Goal: Task Accomplishment & Management: Manage account settings

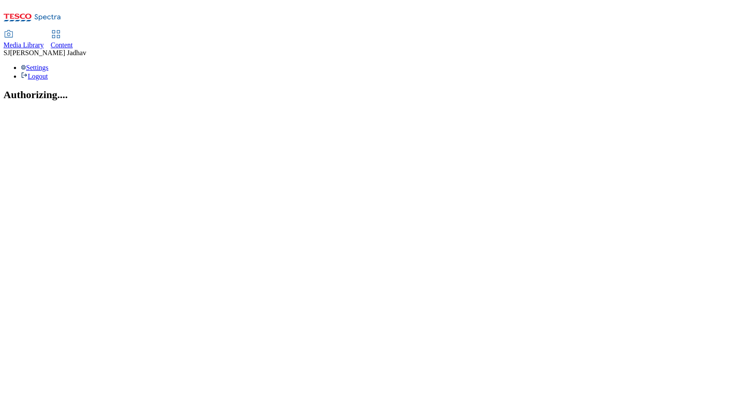
select select "ghs-[GEOGRAPHIC_DATA]"
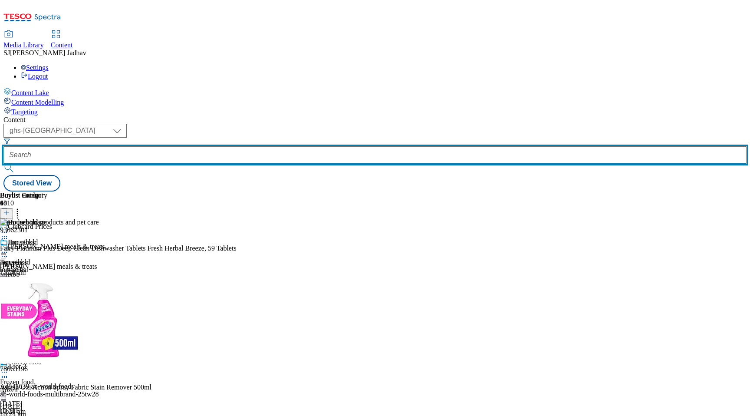
click at [212, 146] on input "text" at bounding box center [374, 154] width 743 height 17
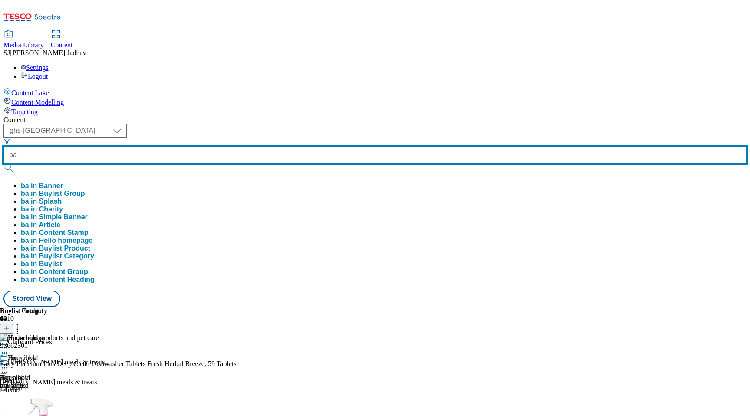
type input "b"
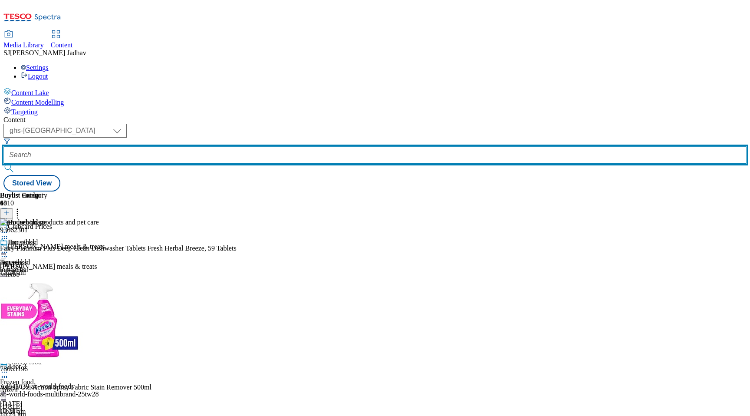
click at [208, 146] on input "text" at bounding box center [374, 154] width 743 height 17
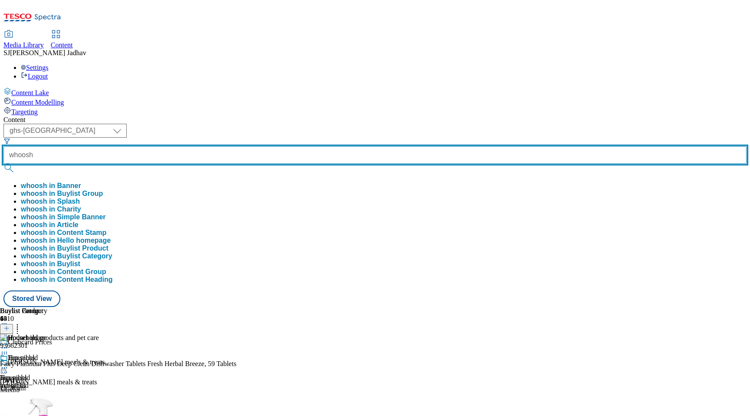
type input "whoosh"
click at [3, 164] on button "submit" at bounding box center [9, 168] width 12 height 9
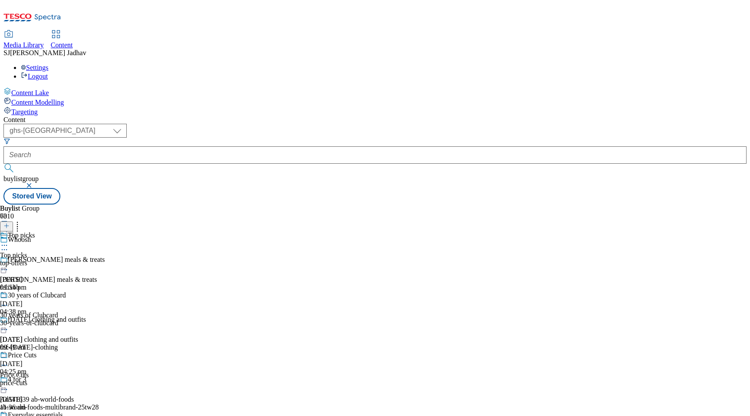
scroll to position [3734, 0]
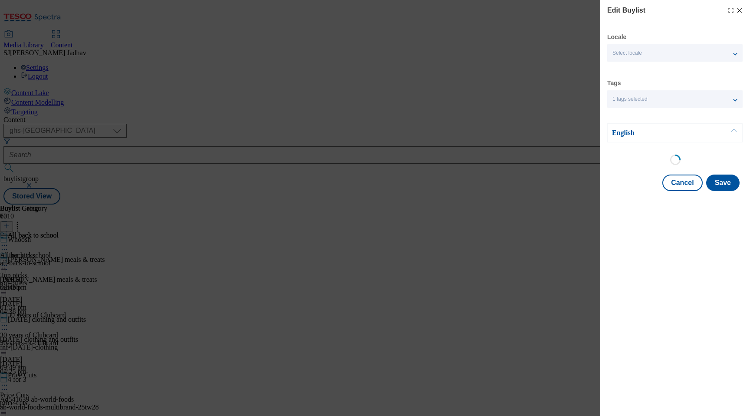
select select "evergreen"
select select "Banner"
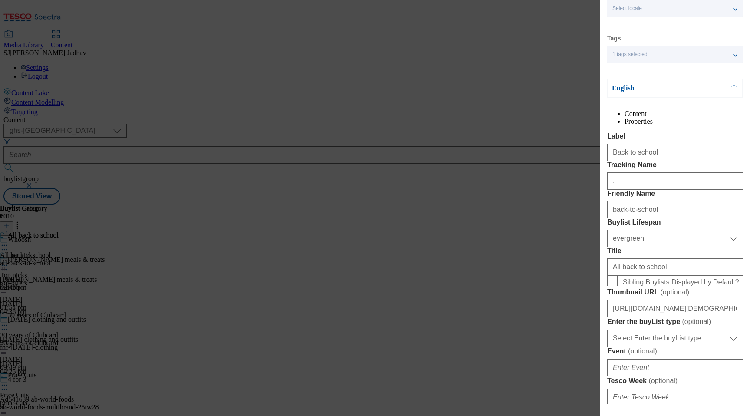
scroll to position [53, 0]
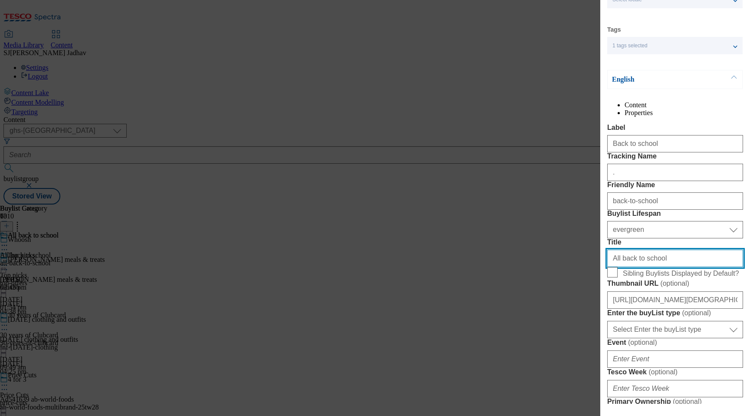
drag, startPoint x: 674, startPoint y: 336, endPoint x: 547, endPoint y: 330, distance: 127.3
click at [547, 330] on div "Edit Buylist Locale Select locale English Welsh Tags 1 tags selected fnf market…" at bounding box center [375, 208] width 750 height 416
paste input "B"
type input "Back to school"
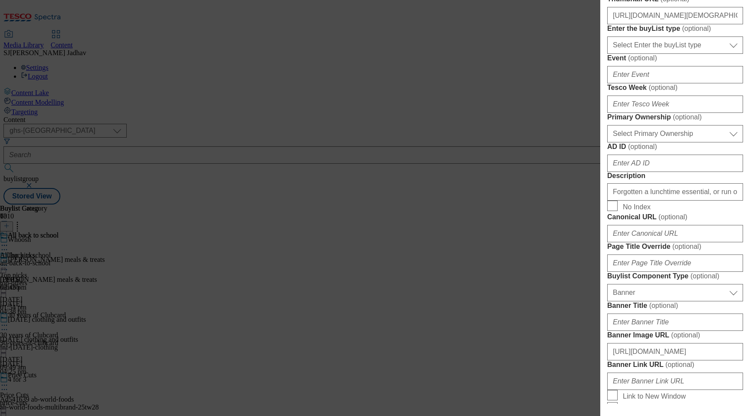
scroll to position [364, 0]
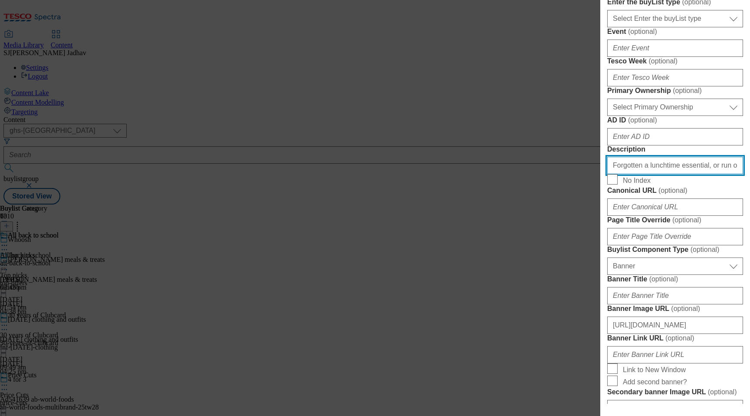
click at [661, 174] on input "Forgotten a lunchtime essential, or run out of cereal? Get back to school ready…" at bounding box center [675, 165] width 136 height 17
paste input "Get full marks for your full shop with back to school at Tesco. Forgotten their…"
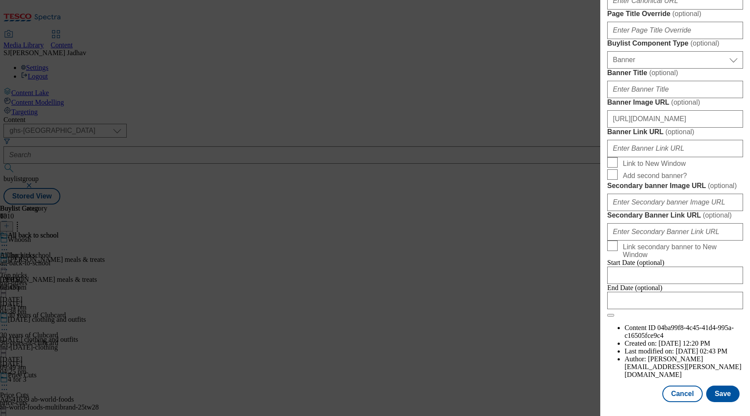
scroll to position [887, 0]
type input "Get full marks for your full shop with back to school at Tesco. Forgotten their…"
click at [726, 402] on button "Save" at bounding box center [722, 393] width 33 height 16
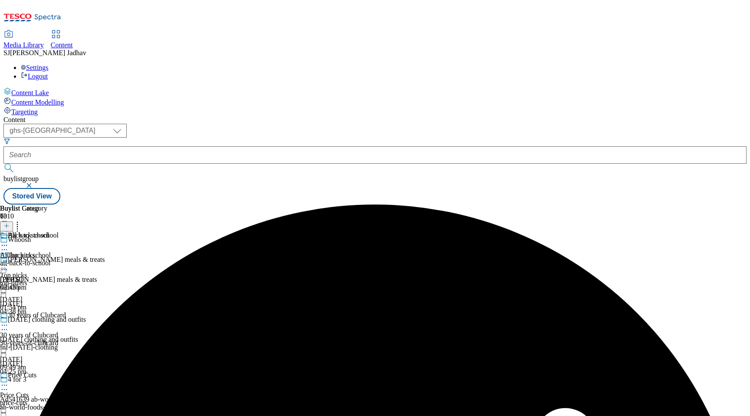
click at [59, 231] on div "All back to school All back to school all-back-to-school 11 Oct 2024 02:43 pm" at bounding box center [29, 261] width 59 height 60
click at [9, 261] on icon at bounding box center [4, 265] width 9 height 9
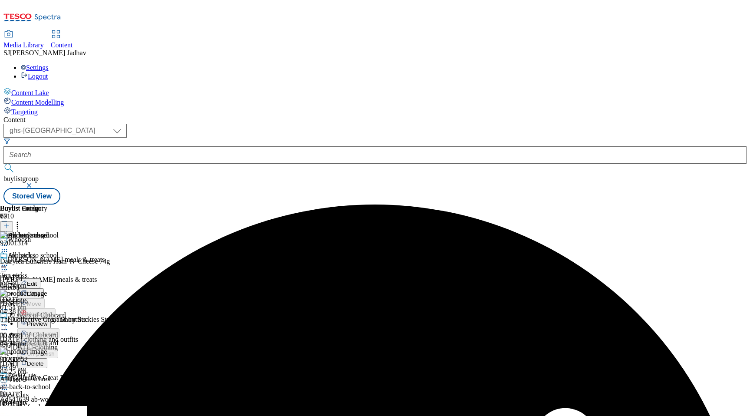
click at [40, 280] on div "Edit" at bounding box center [28, 283] width 23 height 7
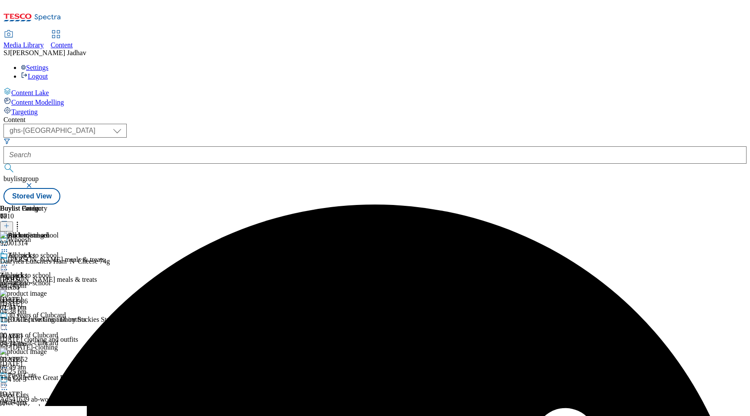
click at [9, 261] on icon at bounding box center [4, 265] width 9 height 9
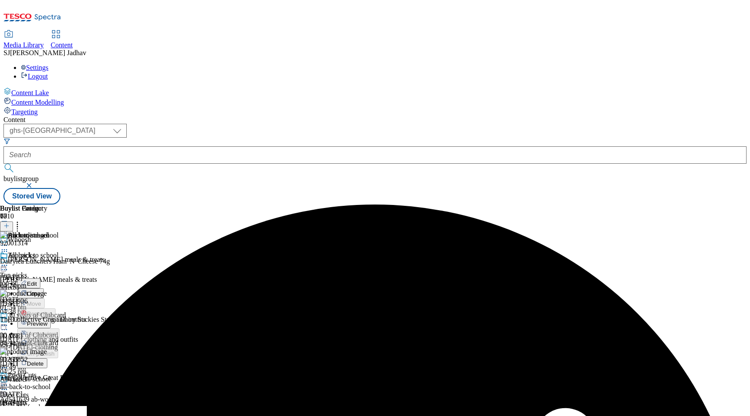
click at [37, 280] on span "Edit" at bounding box center [32, 283] width 10 height 7
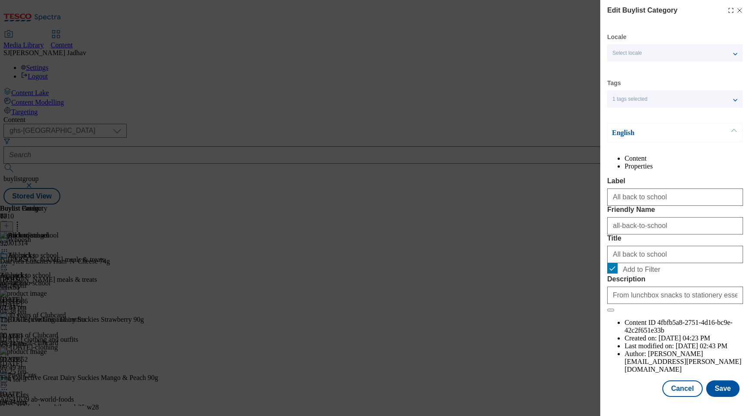
scroll to position [11, 0]
click at [672, 304] on input "From lunchbox snacks to stationery essentials, shop our back to school range on…" at bounding box center [675, 294] width 136 height 17
paste input "Get full marks for your full shop with back to school at Tesco. Forgotten their…"
type input "Get full marks for your full shop with back to school at Tesco. Forgotten their…"
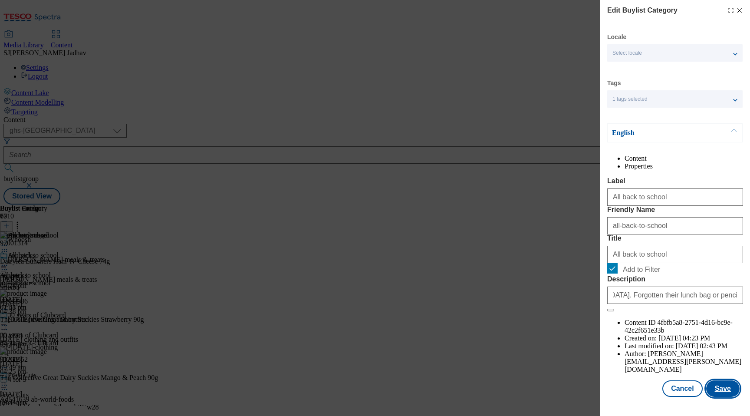
click at [728, 394] on button "Save" at bounding box center [722, 388] width 33 height 16
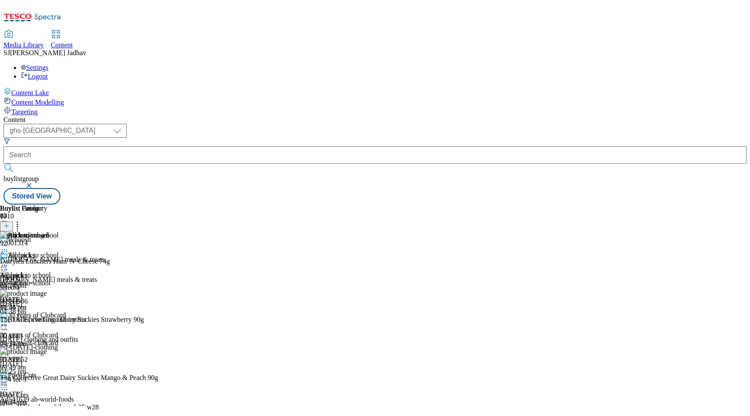
click at [9, 261] on icon at bounding box center [4, 265] width 9 height 9
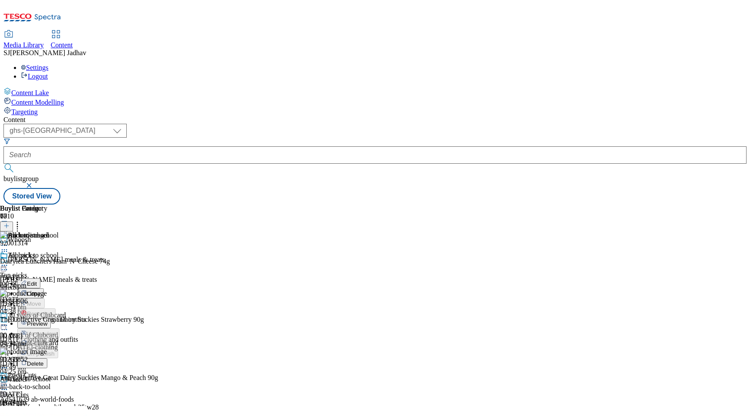
click at [40, 278] on button "Edit" at bounding box center [28, 283] width 23 height 10
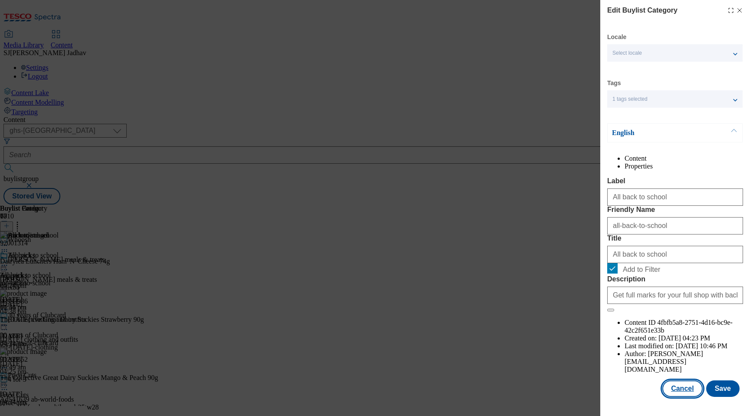
click at [697, 397] on button "Cancel" at bounding box center [682, 388] width 40 height 16
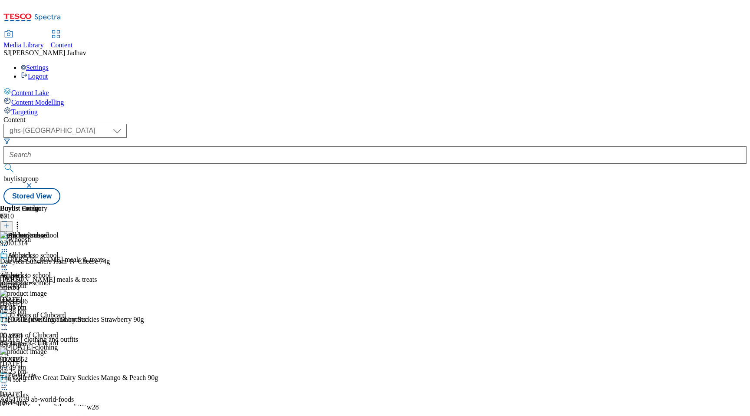
click at [9, 241] on icon at bounding box center [4, 245] width 9 height 9
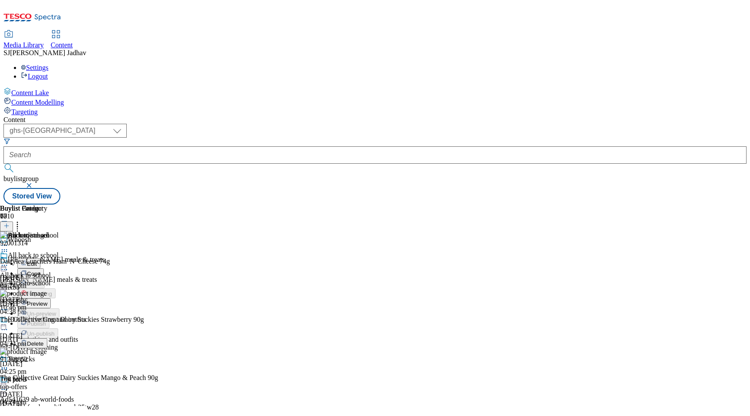
click at [37, 260] on span "Edit" at bounding box center [32, 263] width 10 height 7
select select "evergreen"
select select "Banner"
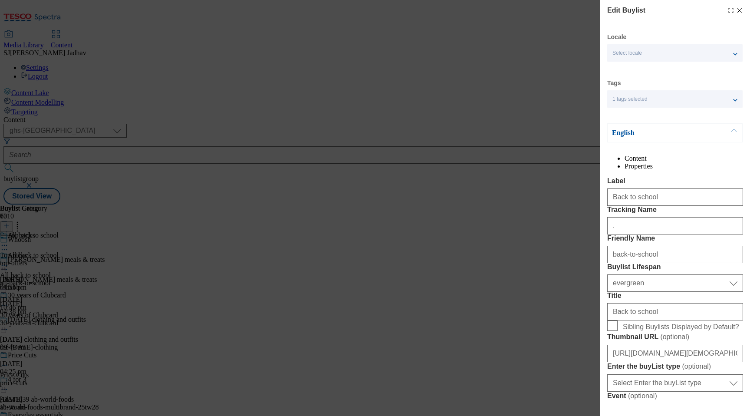
scroll to position [151, 0]
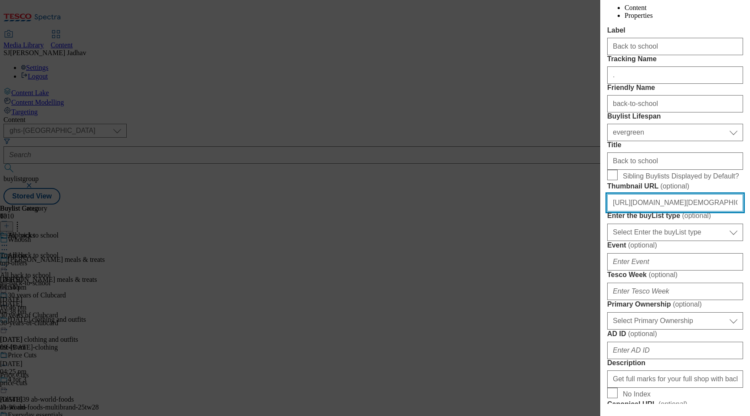
click at [649, 211] on input "https://digitalcontent.api.tesco.com/v2/media/ghs-mktg/0cef4fbd-dad6-4941-aa2f-…" at bounding box center [675, 202] width 136 height 17
paste input "ec3406eb-2e71-4efa-934e-b95ae5fa51f4/2526-BLThumbnail-Whoosh"
type input "https://digitalcontent.api.tesco.com/v2/media/ghs-mktg/ec3406eb-2e71-4efa-934e-…"
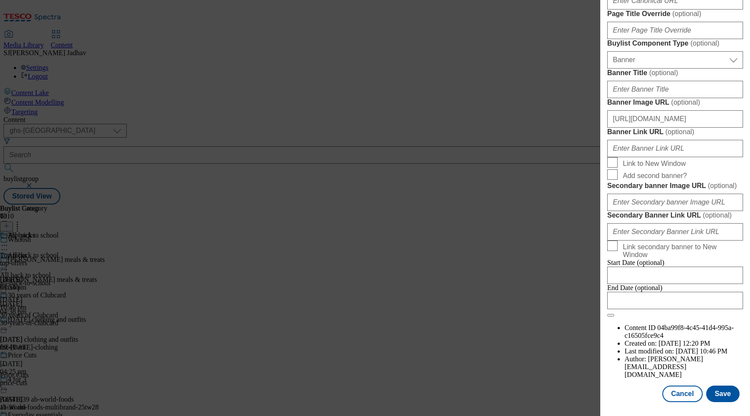
scroll to position [642, 0]
click at [643, 128] on input "https://digitalcontent.api.tesco.com/v2/media/ghs-mktg/01d19353-a421-4ec0-9191-…" at bounding box center [675, 118] width 136 height 17
click at [714, 391] on button "Save" at bounding box center [722, 393] width 33 height 16
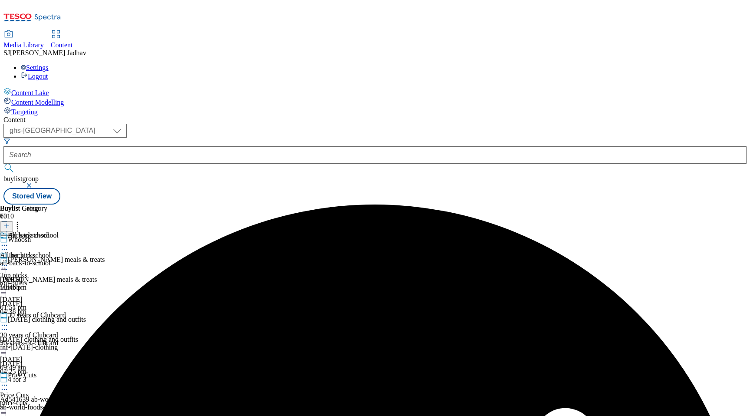
click at [59, 259] on div "all-back-to-school" at bounding box center [29, 263] width 59 height 8
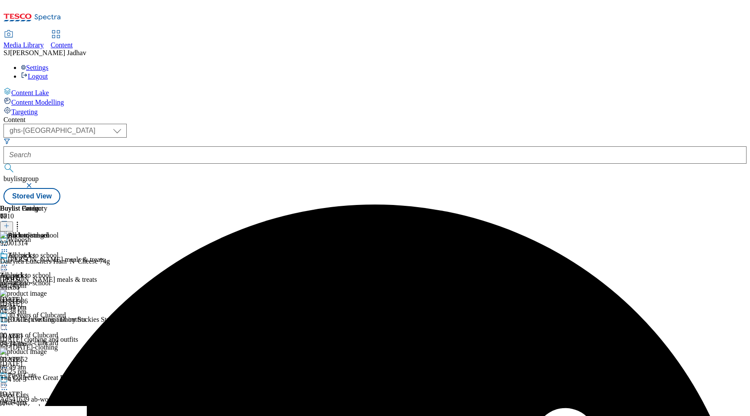
scroll to position [0, 20]
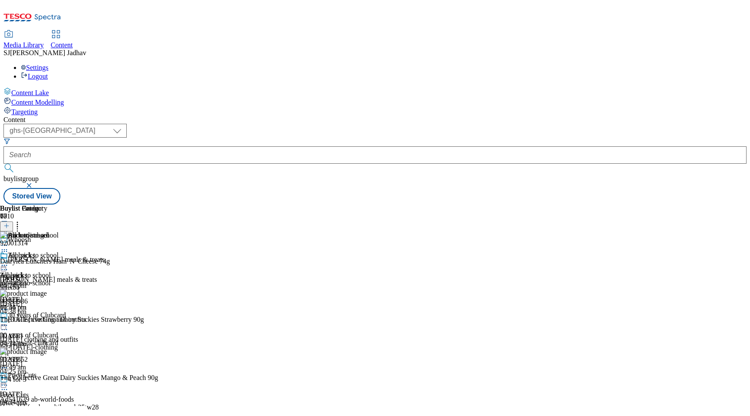
click at [9, 247] on icon at bounding box center [4, 251] width 9 height 9
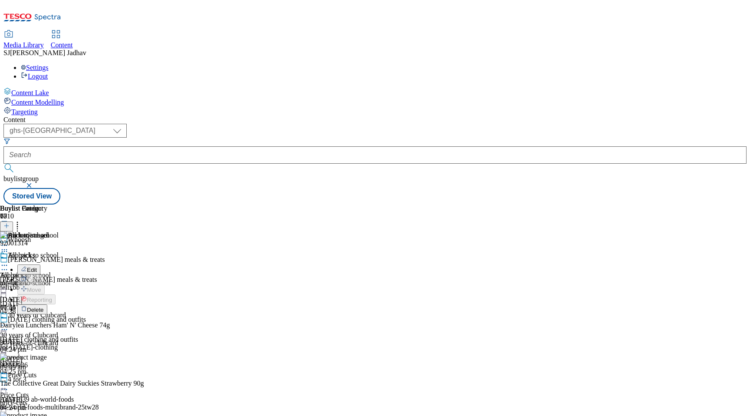
click at [44, 306] on span "Delete" at bounding box center [35, 309] width 17 height 7
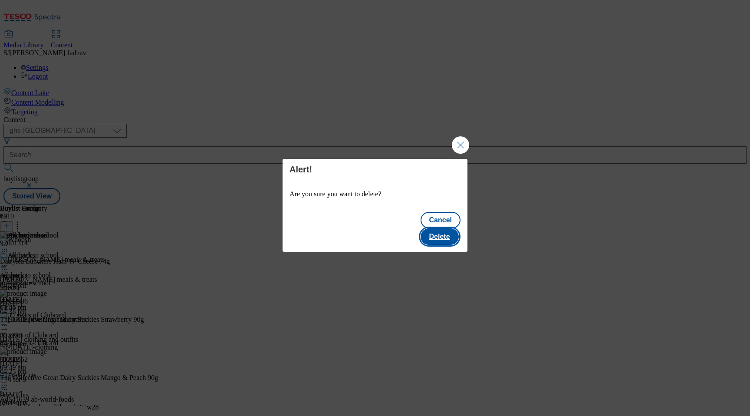
click at [449, 228] on button "Delete" at bounding box center [440, 236] width 38 height 16
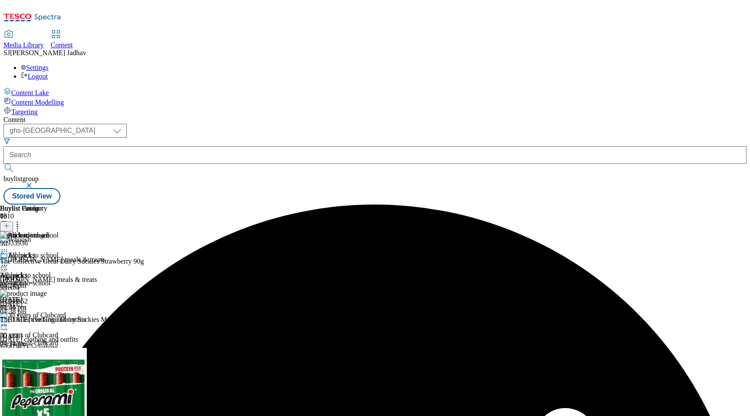
click at [22, 220] on icon at bounding box center [17, 224] width 9 height 9
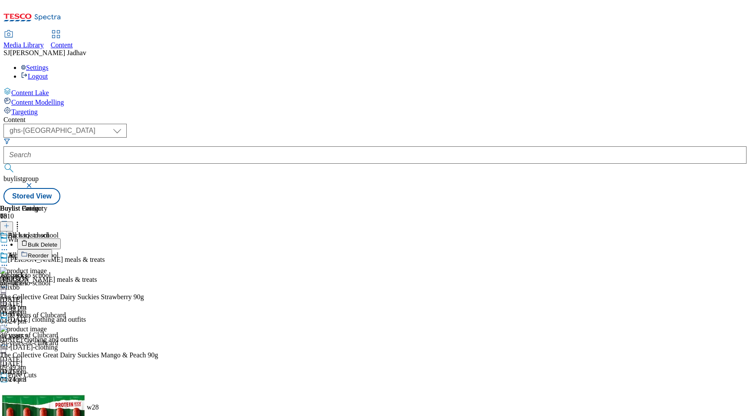
click at [57, 241] on span "Bulk Delete" at bounding box center [43, 244] width 30 height 7
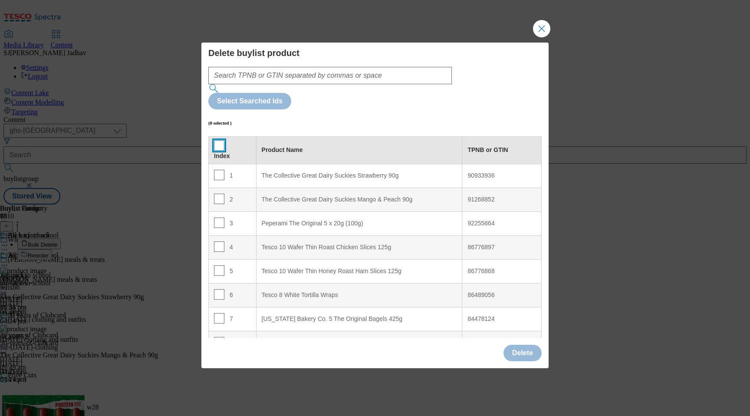
click at [219, 140] on input "Modal" at bounding box center [219, 145] width 10 height 10
checkbox input "true"
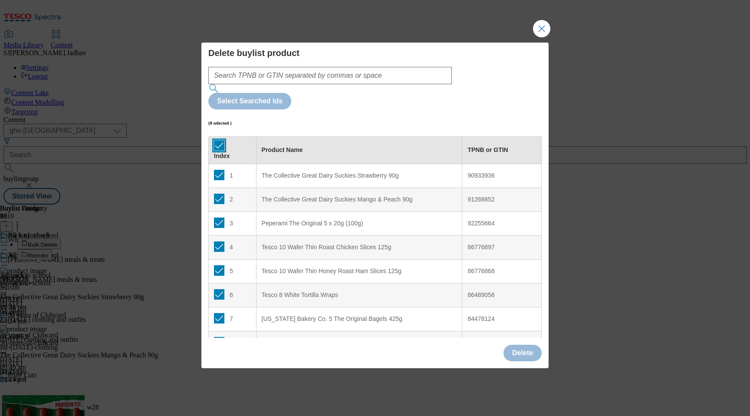
checkbox input "true"
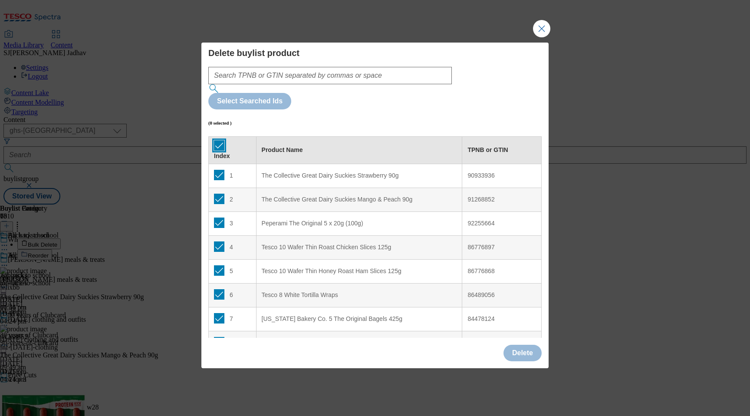
checkbox input "true"
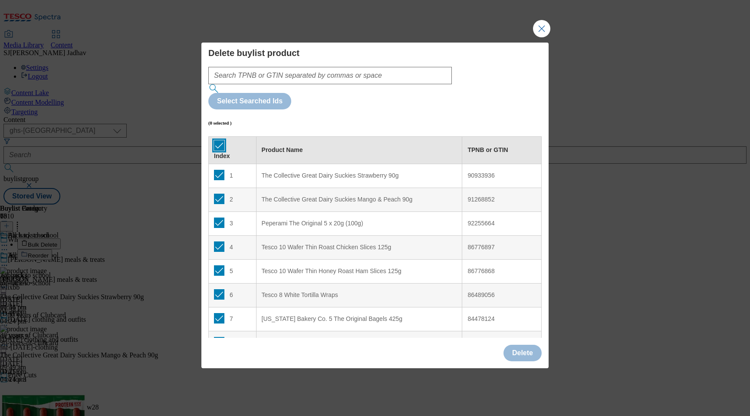
checkbox input "true"
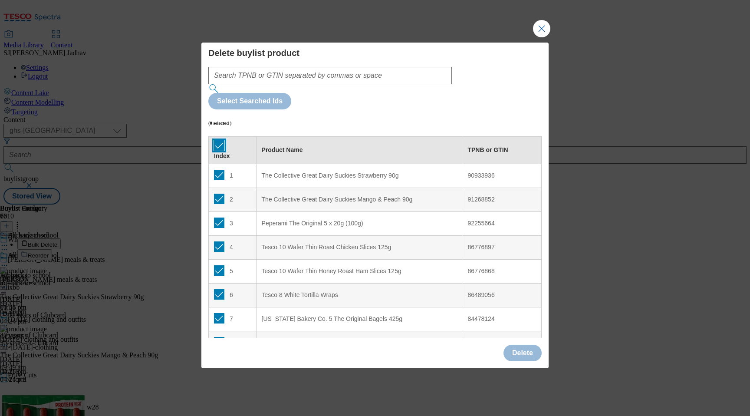
checkbox input "true"
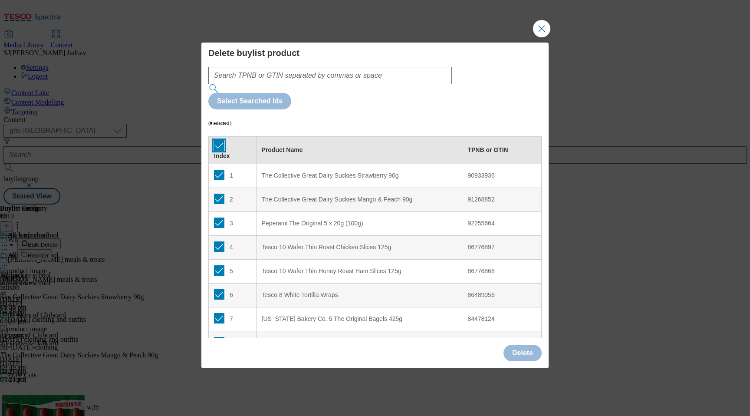
checkbox input "true"
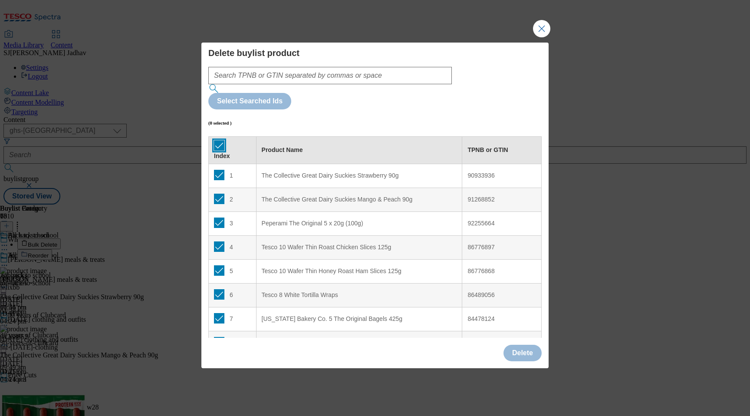
checkbox input "true"
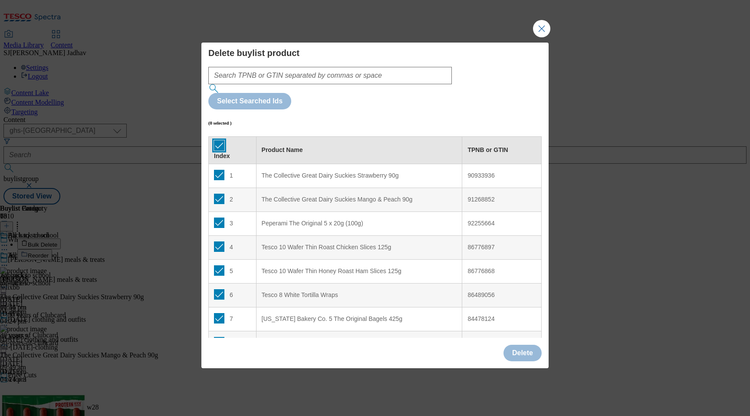
checkbox input "true"
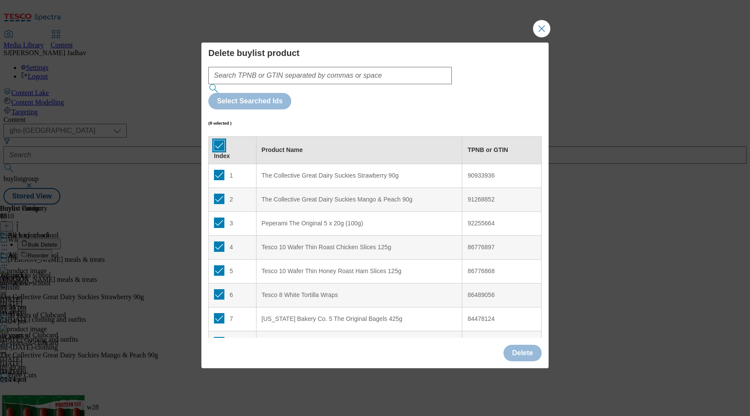
checkbox input "true"
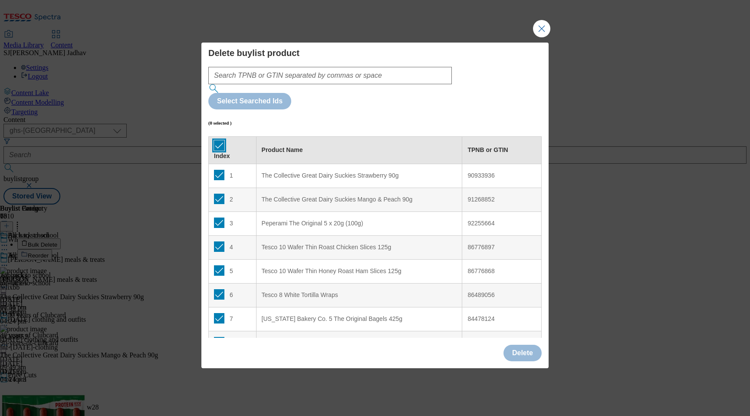
checkbox input "true"
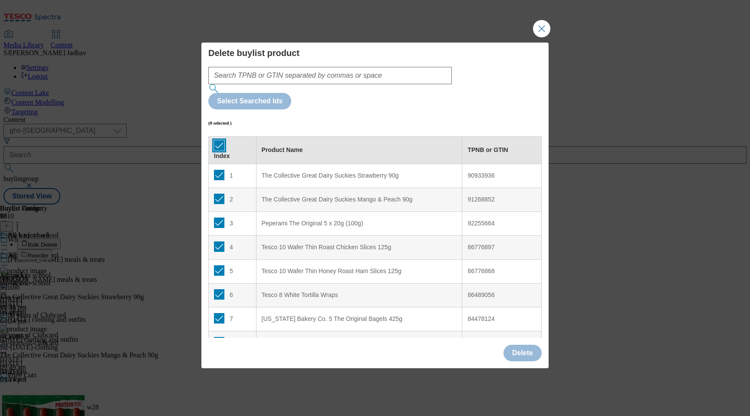
checkbox input "true"
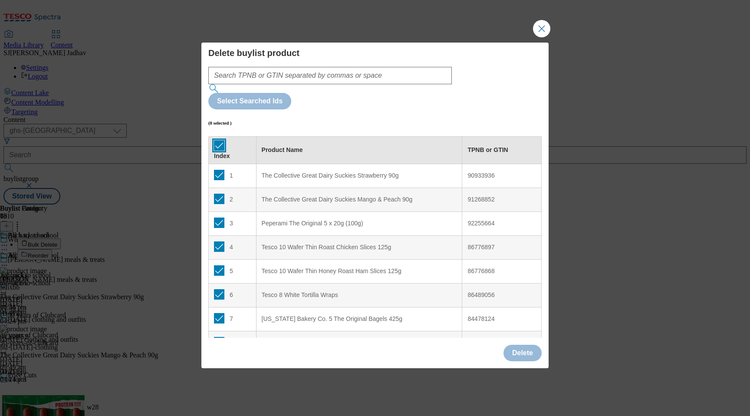
checkbox input "true"
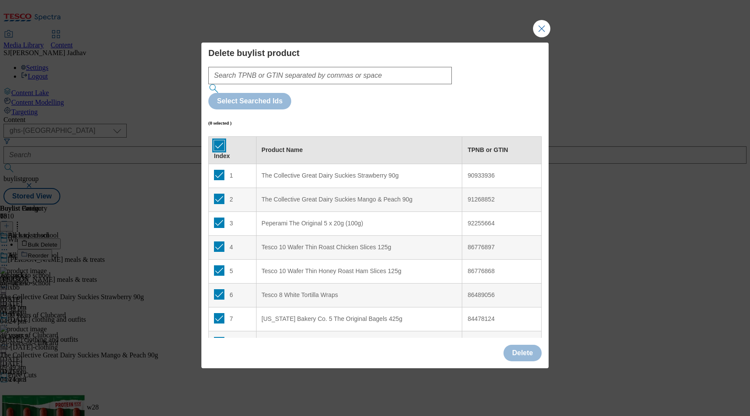
checkbox input "true"
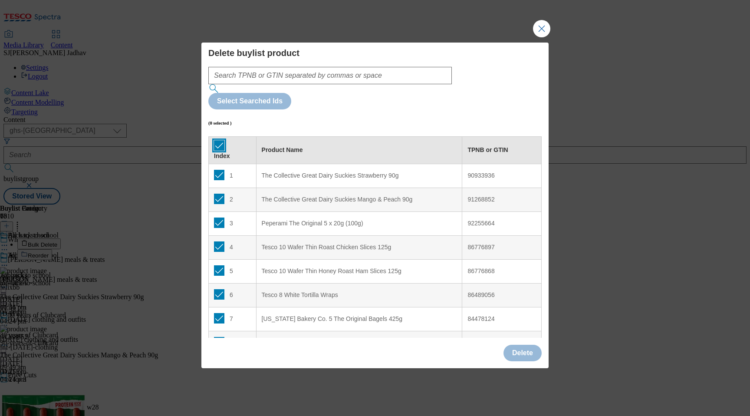
checkbox input "true"
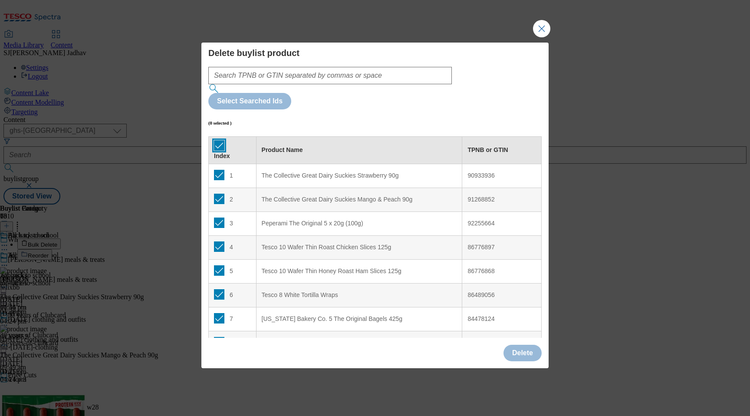
checkbox input "true"
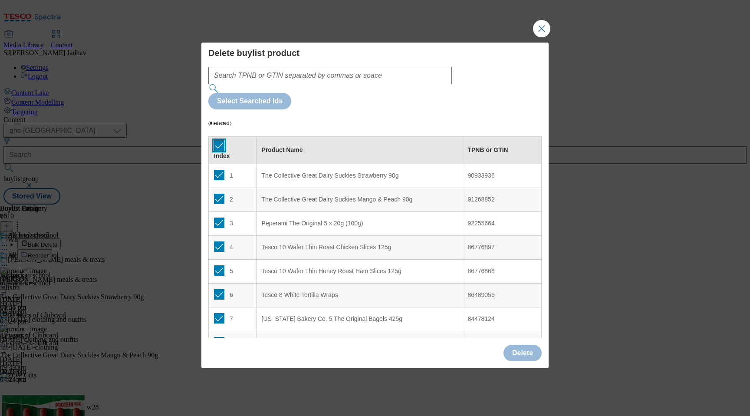
checkbox input "true"
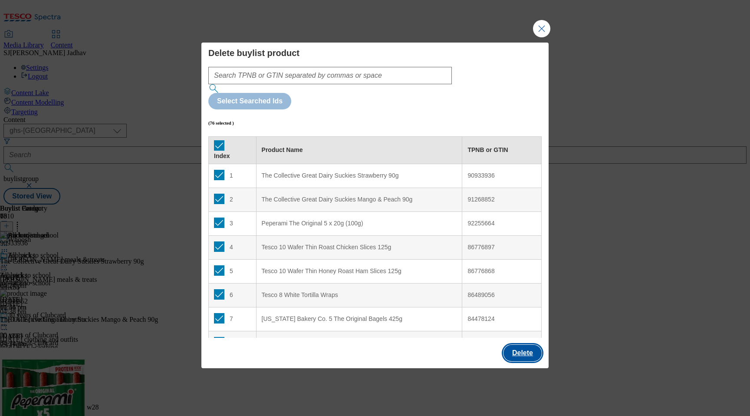
click at [522, 345] on button "Delete" at bounding box center [523, 353] width 38 height 16
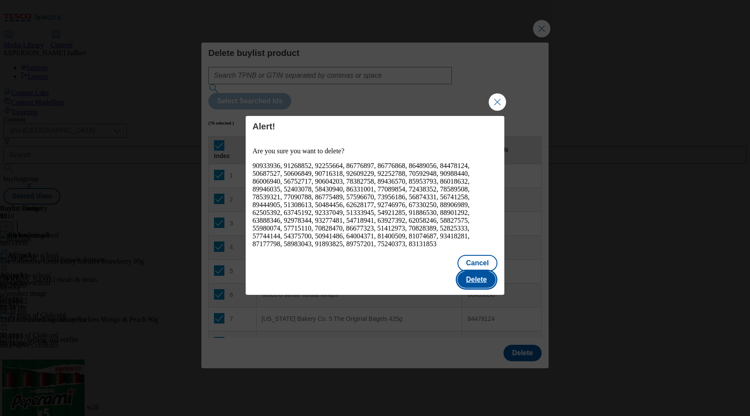
click at [486, 275] on button "Delete" at bounding box center [477, 279] width 38 height 16
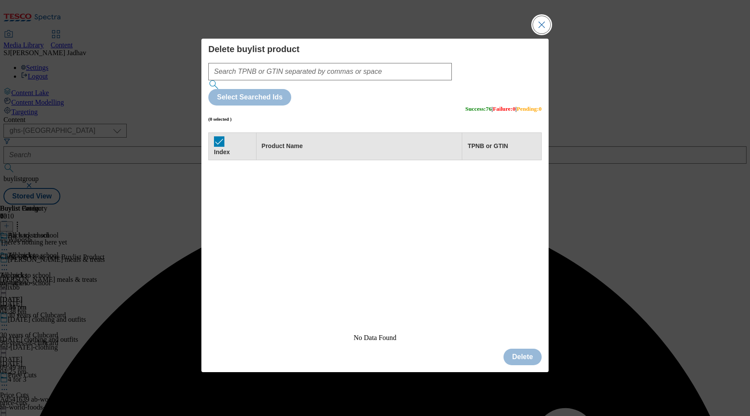
scroll to position [0, 0]
click at [532, 45] on div "Delete buylist product Select Searched Ids (0 selected ) Success : 76 | Failure…" at bounding box center [375, 208] width 750 height 416
click at [539, 33] on button "Close Modal" at bounding box center [541, 24] width 17 height 17
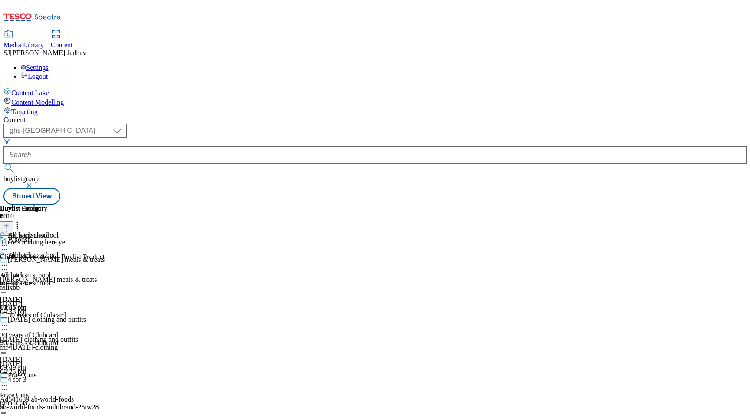
click at [9, 261] on icon at bounding box center [4, 265] width 9 height 9
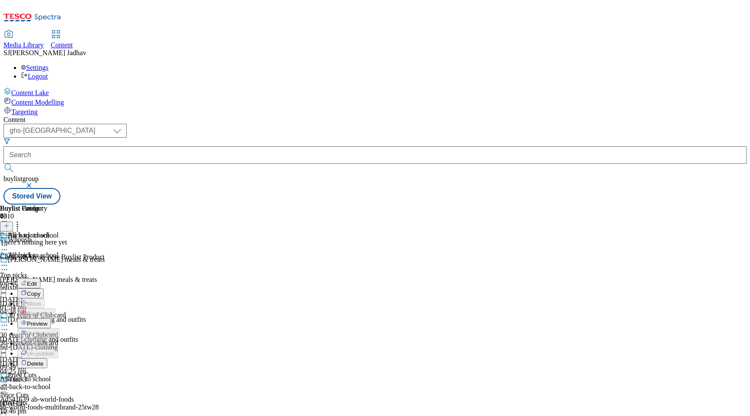
click at [51, 318] on button "Preview" at bounding box center [33, 323] width 33 height 10
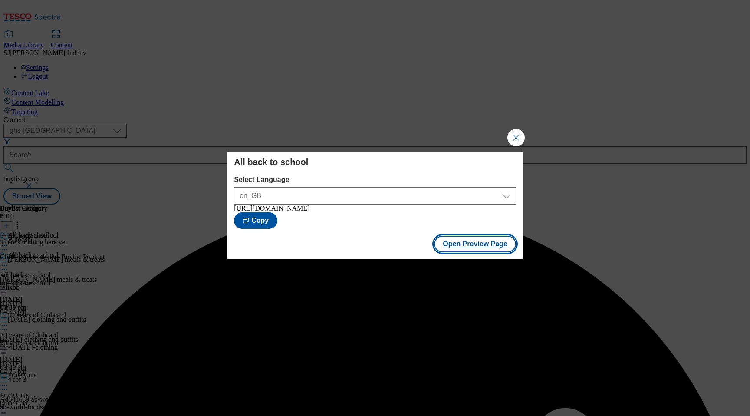
click at [491, 244] on button "Open Preview Page" at bounding box center [475, 244] width 82 height 16
click at [516, 135] on button "Close Modal" at bounding box center [515, 137] width 17 height 17
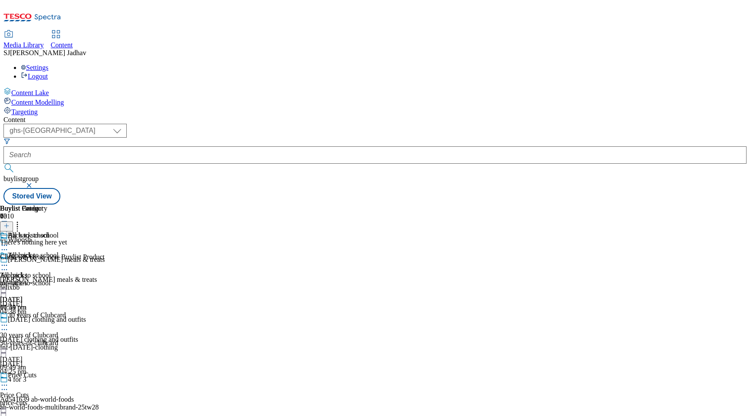
click at [22, 220] on icon at bounding box center [17, 224] width 9 height 9
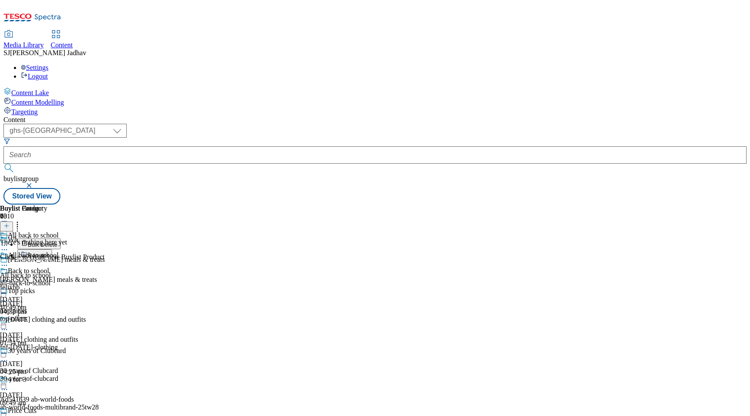
click at [49, 252] on span "Reorder" at bounding box center [38, 255] width 21 height 7
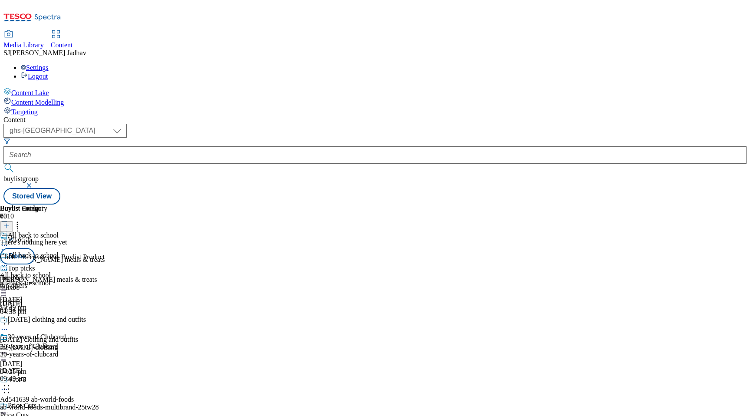
scroll to position [3547, 0]
drag, startPoint x: 365, startPoint y: 356, endPoint x: 365, endPoint y: 168, distance: 188.8
drag, startPoint x: 353, startPoint y: 293, endPoint x: 349, endPoint y: 199, distance: 94.3
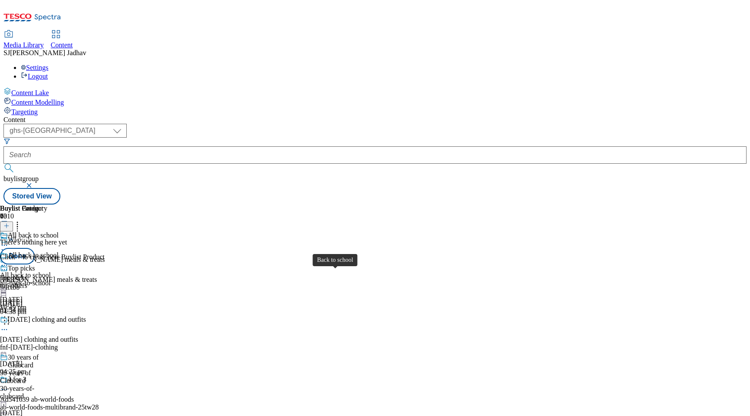
drag, startPoint x: 329, startPoint y: 376, endPoint x: 320, endPoint y: 225, distance: 151.3
drag, startPoint x: 318, startPoint y: 366, endPoint x: 316, endPoint y: 218, distance: 148.0
drag, startPoint x: 323, startPoint y: 376, endPoint x: 320, endPoint y: 210, distance: 166.3
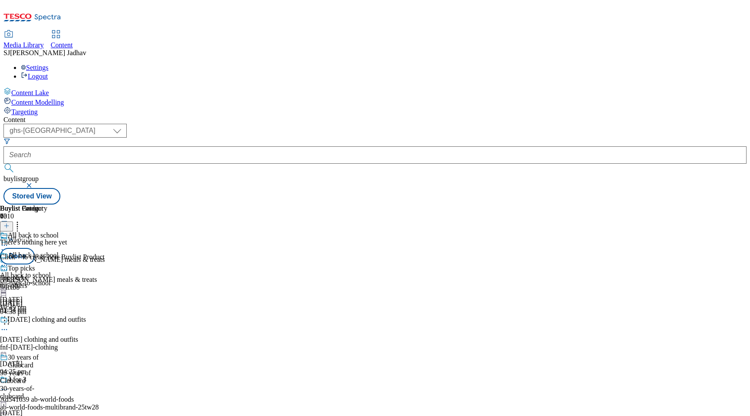
drag, startPoint x: 320, startPoint y: 372, endPoint x: 315, endPoint y: 214, distance: 158.1
drag, startPoint x: 322, startPoint y: 352, endPoint x: 316, endPoint y: 224, distance: 127.4
drag, startPoint x: 317, startPoint y: 360, endPoint x: 314, endPoint y: 224, distance: 135.9
drag, startPoint x: 325, startPoint y: 343, endPoint x: 325, endPoint y: 198, distance: 145.4
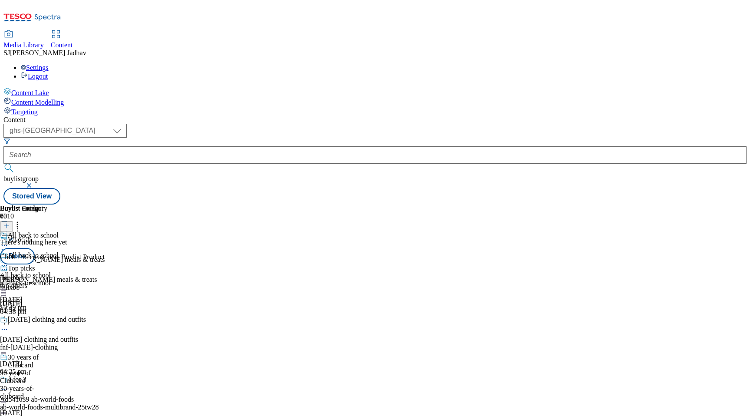
drag, startPoint x: 327, startPoint y: 334, endPoint x: 327, endPoint y: 259, distance: 75.1
drag, startPoint x: 329, startPoint y: 383, endPoint x: 320, endPoint y: 182, distance: 201.2
drag, startPoint x: 329, startPoint y: 331, endPoint x: 329, endPoint y: 192, distance: 138.9
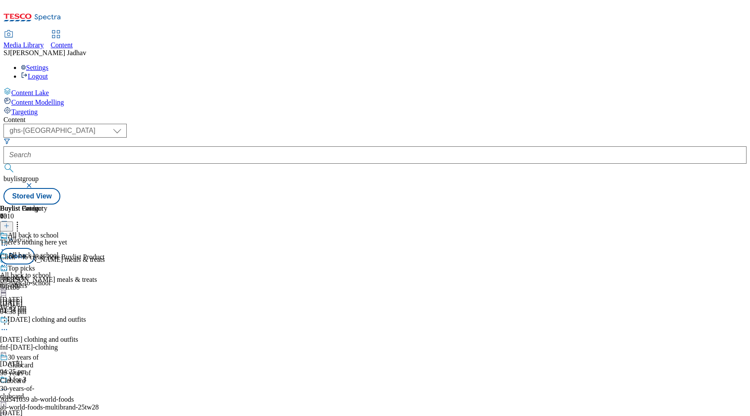
drag, startPoint x: 330, startPoint y: 288, endPoint x: 330, endPoint y: 213, distance: 75.1
drag, startPoint x: 333, startPoint y: 341, endPoint x: 333, endPoint y: 206, distance: 135.0
drag, startPoint x: 339, startPoint y: 359, endPoint x: 338, endPoint y: 201, distance: 157.6
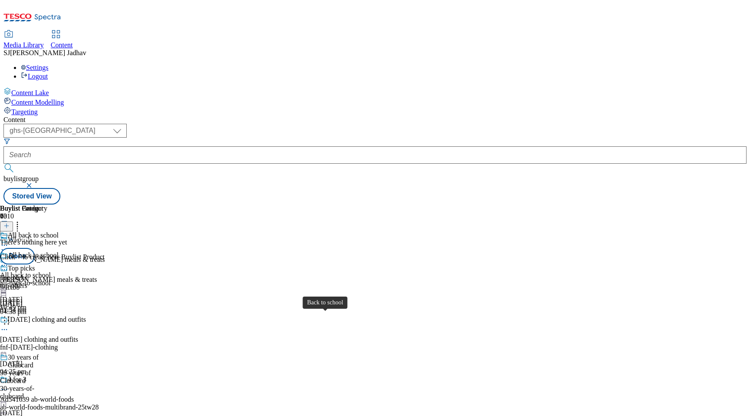
drag, startPoint x: 346, startPoint y: 317, endPoint x: 346, endPoint y: 244, distance: 72.9
drag, startPoint x: 343, startPoint y: 375, endPoint x: 343, endPoint y: 248, distance: 126.3
drag, startPoint x: 342, startPoint y: 388, endPoint x: 338, endPoint y: 204, distance: 183.2
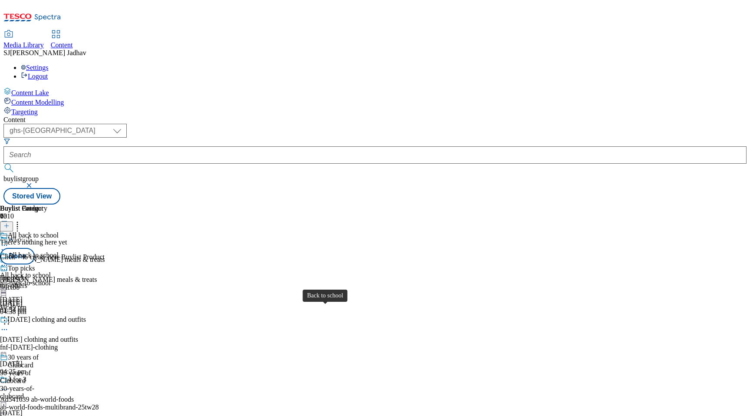
drag, startPoint x: 338, startPoint y: 308, endPoint x: 338, endPoint y: 247, distance: 61.2
drag, startPoint x: 338, startPoint y: 375, endPoint x: 338, endPoint y: 227, distance: 148.0
drag, startPoint x: 336, startPoint y: 320, endPoint x: 336, endPoint y: 248, distance: 72.1
drag, startPoint x: 337, startPoint y: 343, endPoint x: 336, endPoint y: 187, distance: 156.7
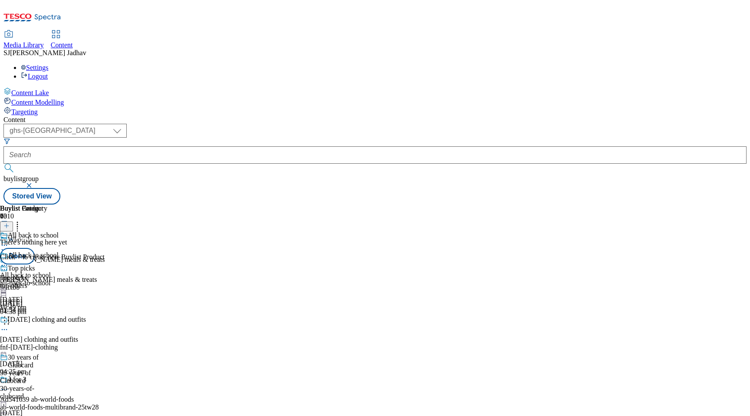
drag, startPoint x: 334, startPoint y: 361, endPoint x: 336, endPoint y: 283, distance: 78.2
click at [35, 248] on button "Done" at bounding box center [17, 256] width 35 height 16
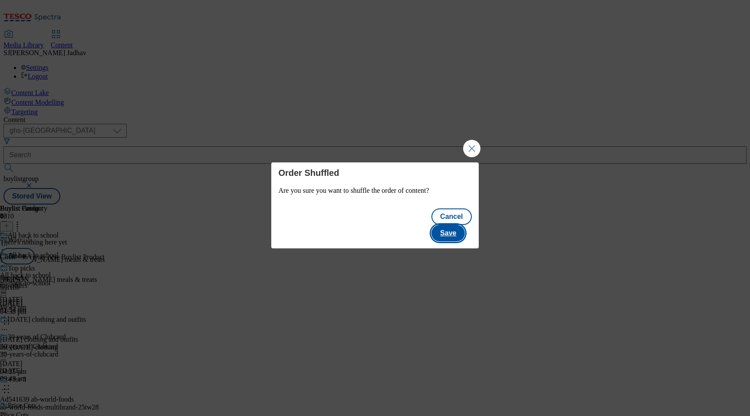
click at [465, 228] on button "Save" at bounding box center [447, 233] width 33 height 16
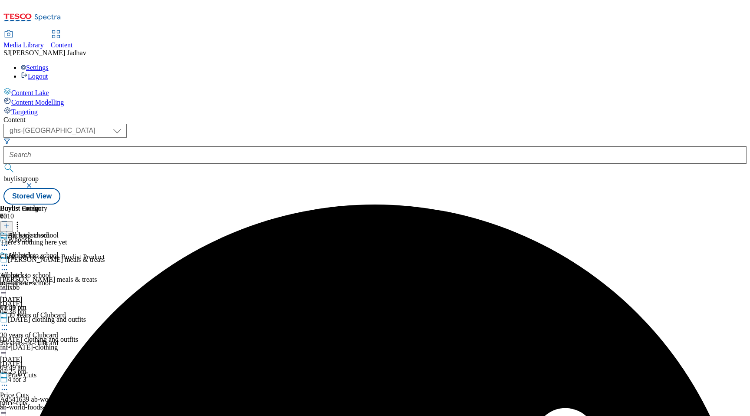
click at [3, 245] on circle at bounding box center [2, 245] width 1 height 1
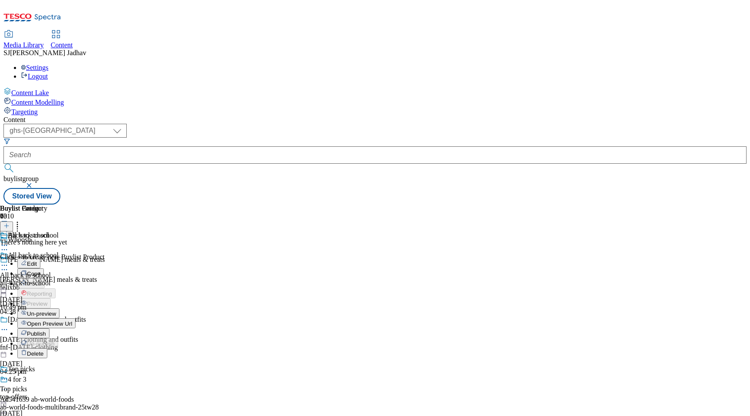
click at [72, 320] on span "Open Preview Url" at bounding box center [49, 323] width 45 height 7
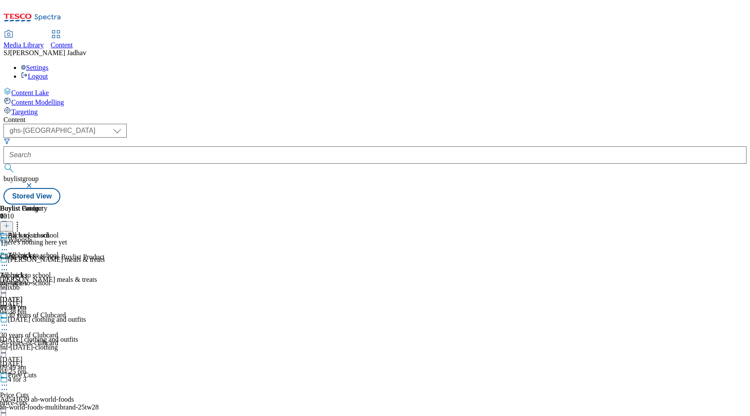
click at [9, 241] on icon at bounding box center [4, 245] width 9 height 9
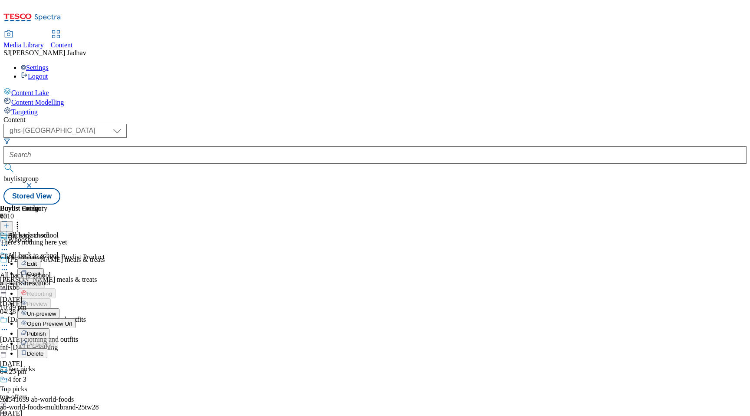
click at [37, 260] on span "Edit" at bounding box center [32, 263] width 10 height 7
select select "evergreen"
select select "Banner"
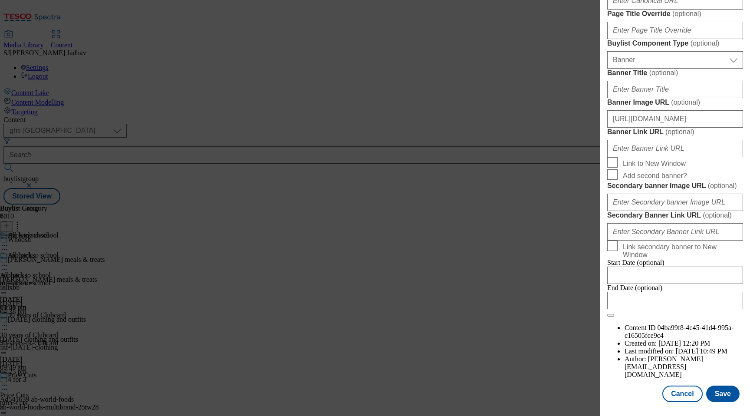
scroll to position [887, 0]
click at [716, 393] on button "Save" at bounding box center [722, 393] width 33 height 16
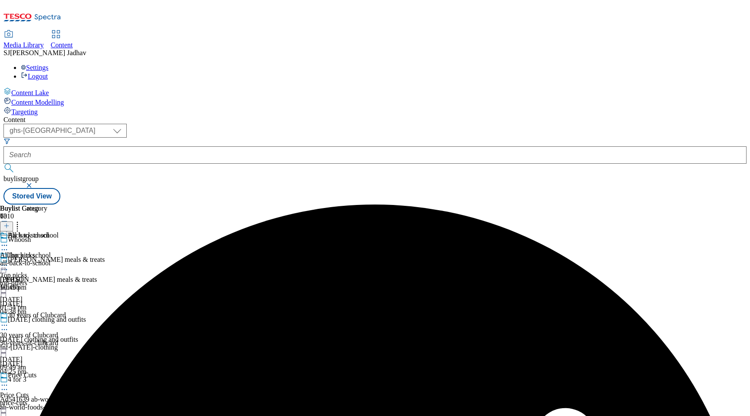
click at [9, 241] on icon at bounding box center [4, 245] width 9 height 9
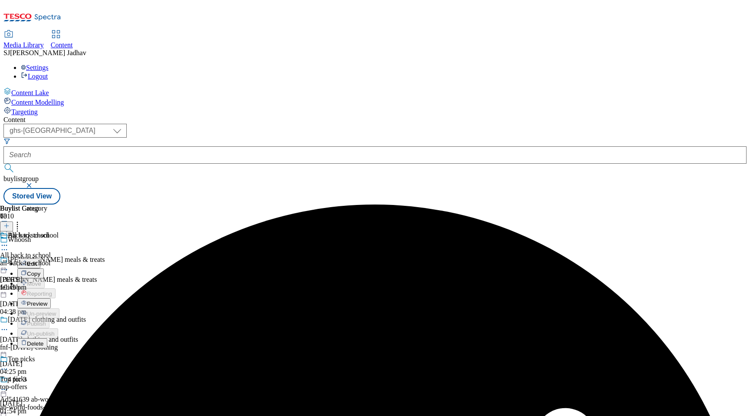
click at [47, 300] on span "Preview" at bounding box center [37, 303] width 20 height 7
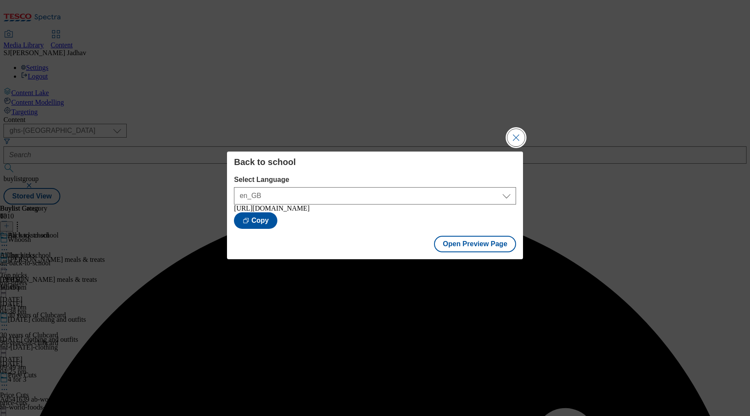
click at [512, 131] on button "Close Modal" at bounding box center [515, 137] width 17 height 17
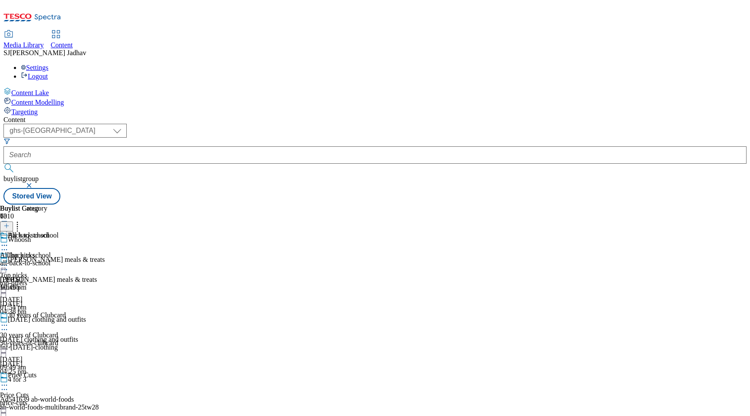
click at [9, 241] on icon at bounding box center [4, 245] width 9 height 9
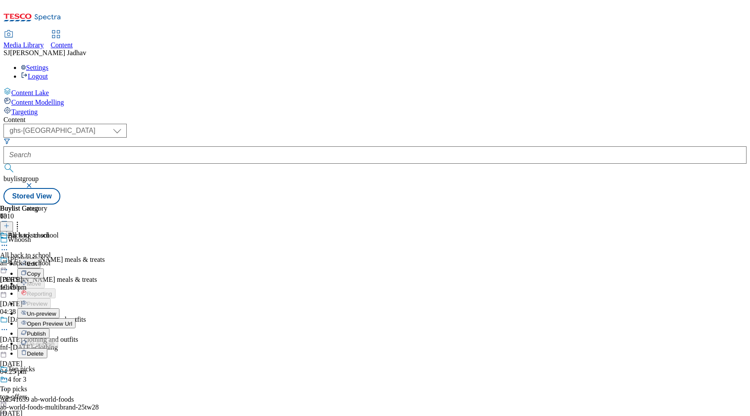
click at [72, 320] on span "Open Preview Url" at bounding box center [49, 323] width 45 height 7
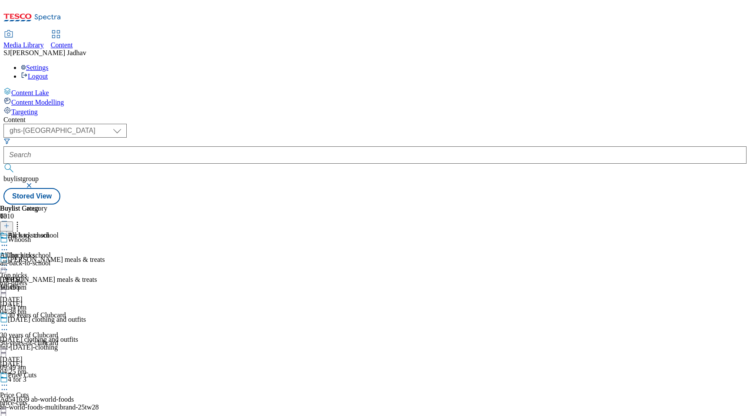
click at [59, 259] on div "all-back-to-school" at bounding box center [29, 263] width 59 height 8
click at [10, 223] on icon at bounding box center [6, 226] width 6 height 6
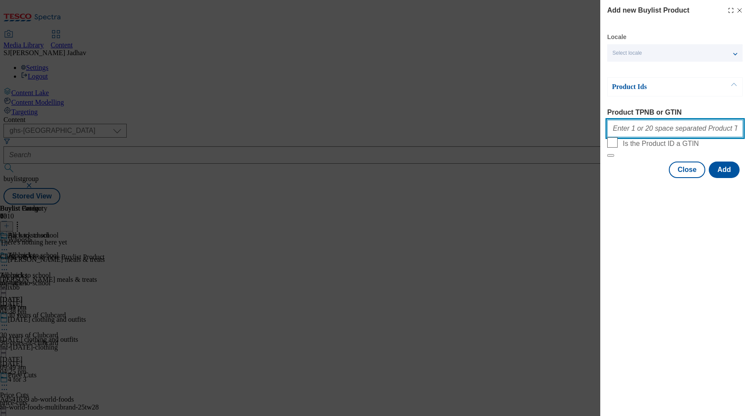
click at [642, 137] on input "Product TPNB or GTIN" at bounding box center [675, 128] width 136 height 17
paste input "57753093 78922224 86775489 86489056 56255350 91889998 51421294 90613774 9077960…"
type input "57753093 78922224 86775489 86489056 56255350 91889998 51421294 90613774 9077960…"
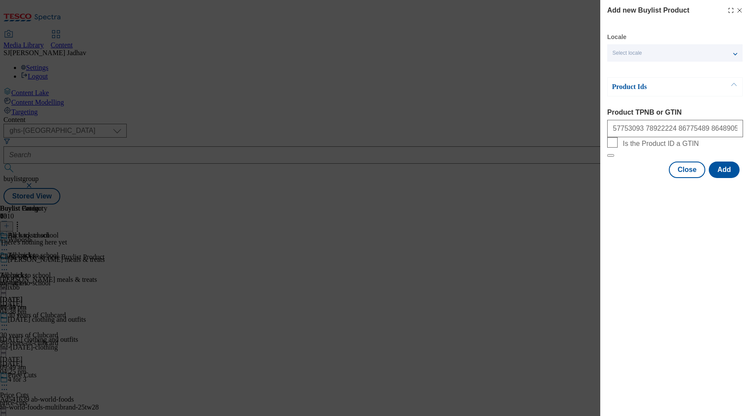
click at [741, 178] on div "Close Add" at bounding box center [675, 169] width 136 height 16
click at [726, 178] on button "Add" at bounding box center [724, 169] width 31 height 16
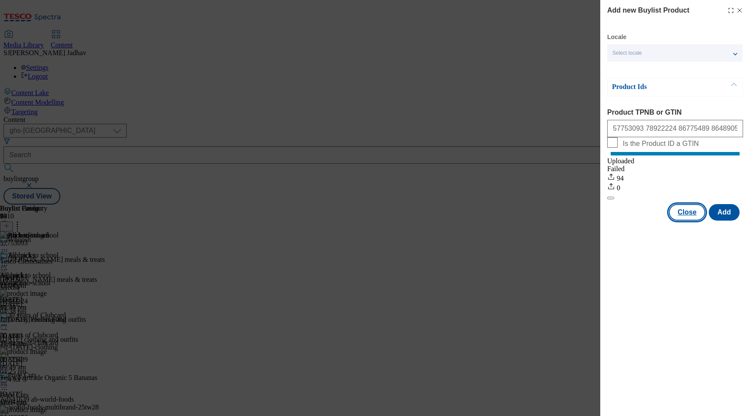
click at [698, 218] on button "Close" at bounding box center [687, 212] width 36 height 16
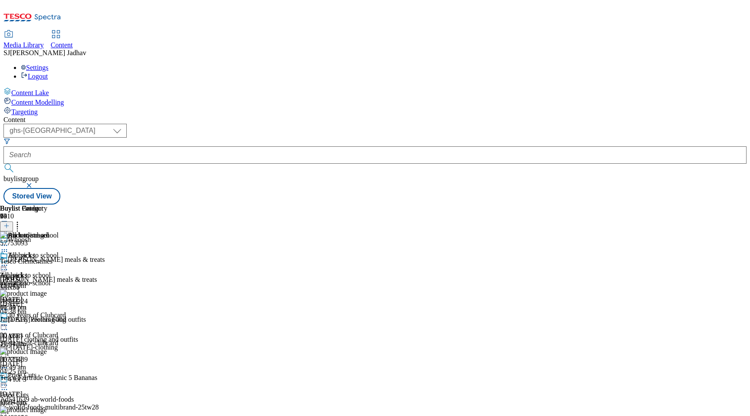
click at [9, 261] on icon at bounding box center [4, 265] width 9 height 9
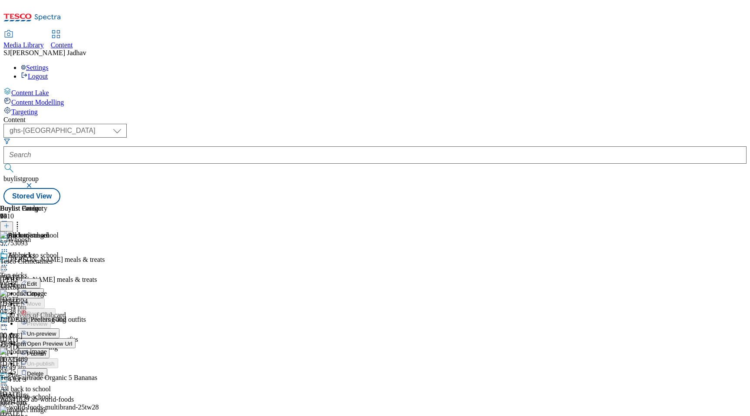
click at [37, 280] on span "Edit" at bounding box center [32, 283] width 10 height 7
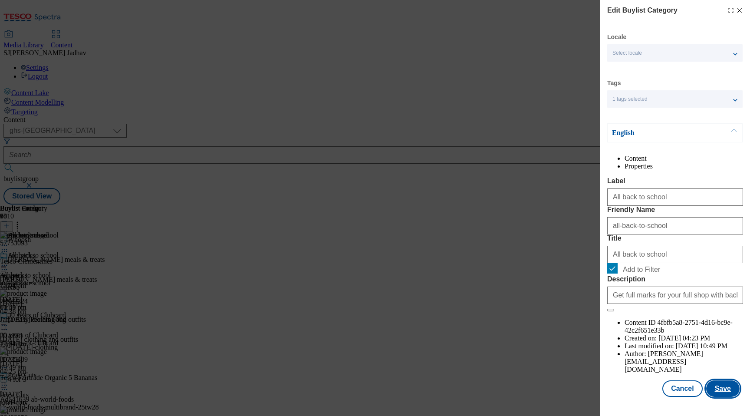
click at [725, 397] on button "Save" at bounding box center [722, 388] width 33 height 16
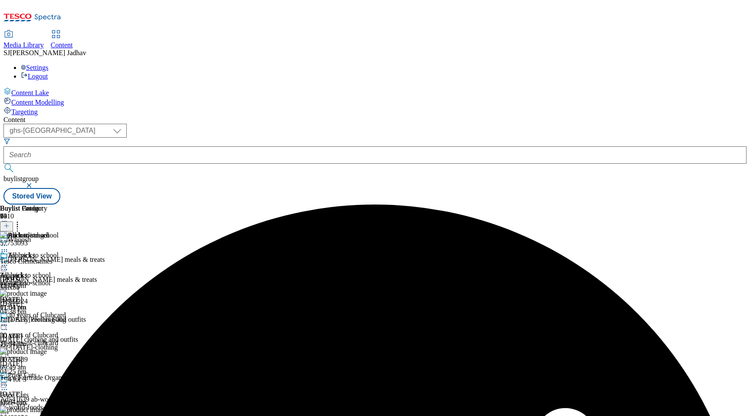
click at [9, 261] on icon at bounding box center [4, 265] width 9 height 9
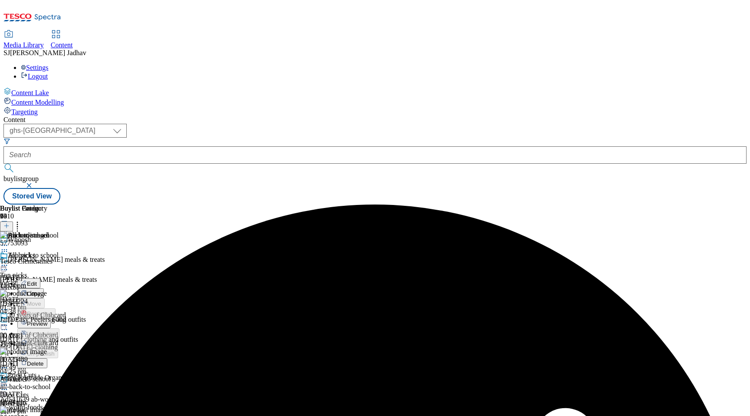
click at [47, 320] on span "Preview" at bounding box center [37, 323] width 20 height 7
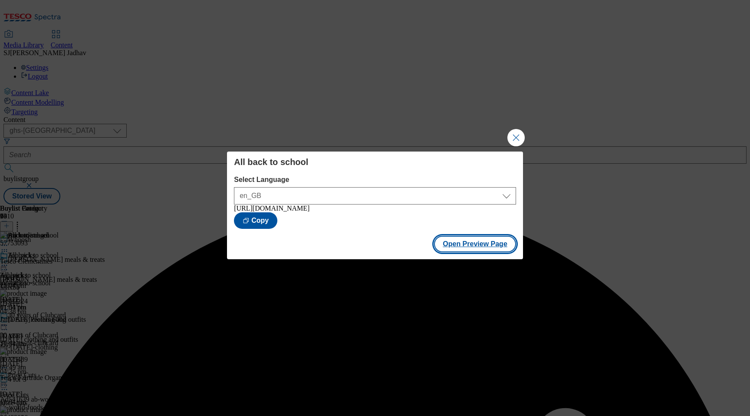
click at [489, 244] on button "Open Preview Page" at bounding box center [475, 244] width 82 height 16
click at [510, 134] on button "Close Modal" at bounding box center [515, 137] width 17 height 17
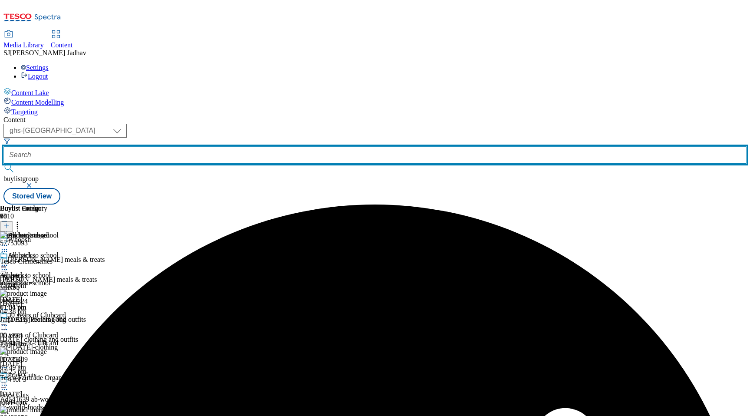
click at [234, 146] on input "text" at bounding box center [374, 154] width 743 height 17
paste input "whoosh-meal-deals"
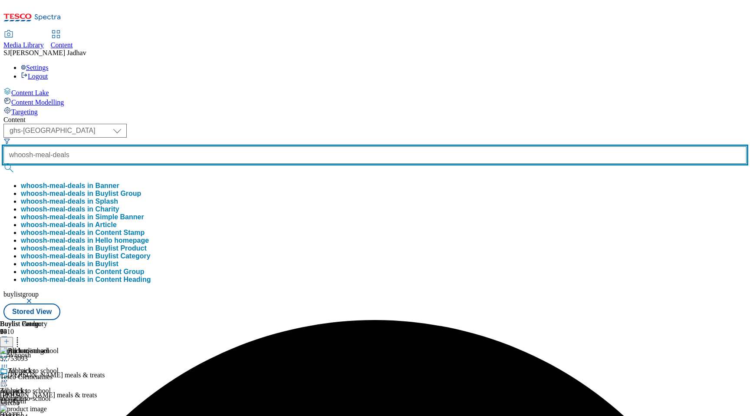
type input "whoosh-meal-deals"
click at [3, 164] on button "submit" at bounding box center [9, 168] width 12 height 9
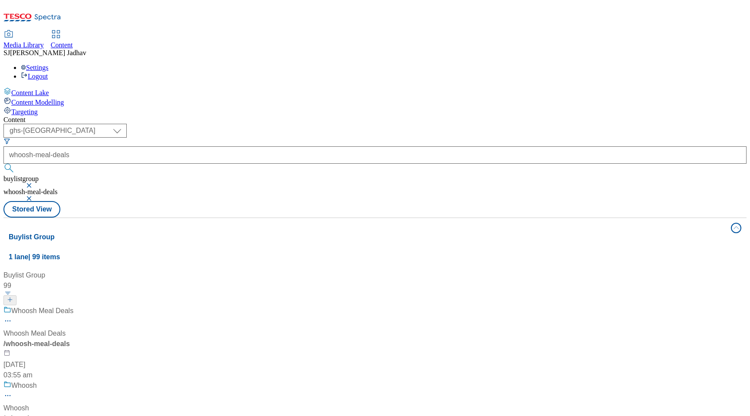
click at [218, 339] on div "/ whoosh-meal-deals" at bounding box center [110, 344] width 214 height 10
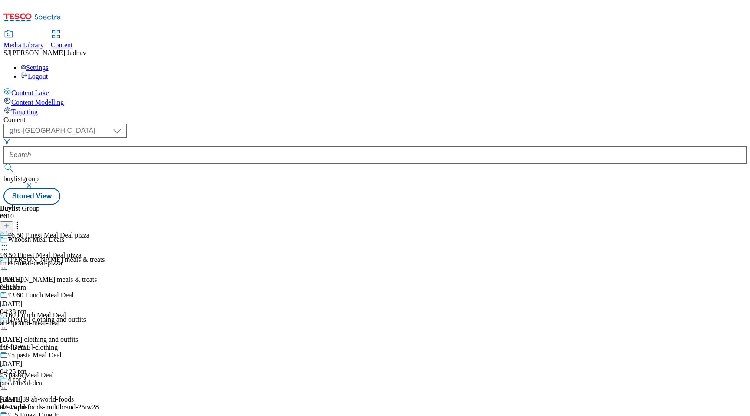
click at [9, 245] on icon at bounding box center [4, 249] width 9 height 9
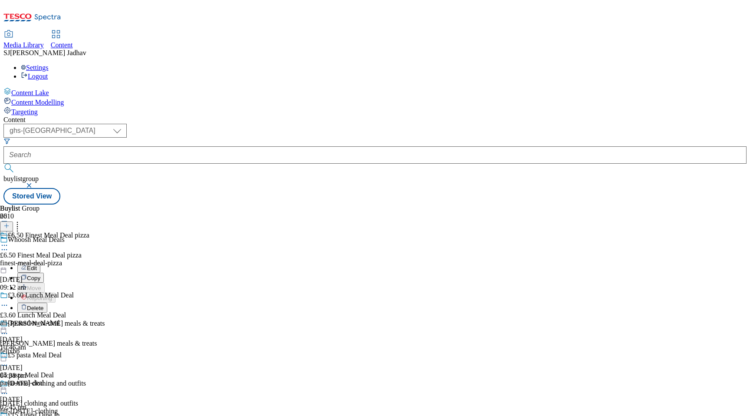
click at [40, 263] on button "Edit" at bounding box center [28, 268] width 23 height 10
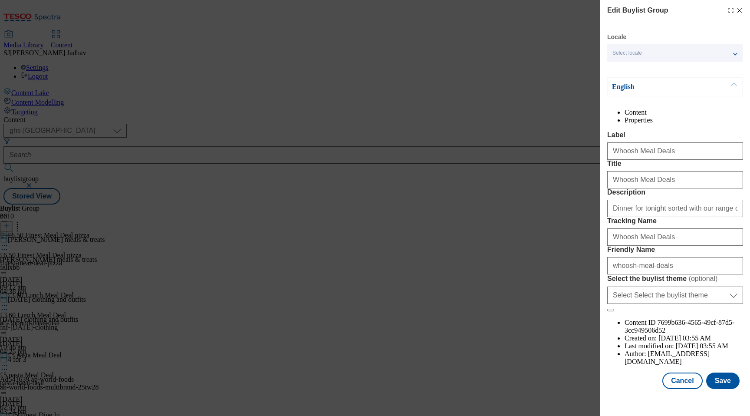
scroll to position [28, 0]
click at [655, 217] on input "Dinner for tonight sorted with our range of Whoosh Meal Deals delivered from 20…" at bounding box center [675, 208] width 136 height 17
paste input "Forgot lunch? No problem. Pick a main, snack and a drink and we’ll deliver from…"
type input "Forgot lunch? No problem. Pick a main, snack and a drink and we’ll deliver from…"
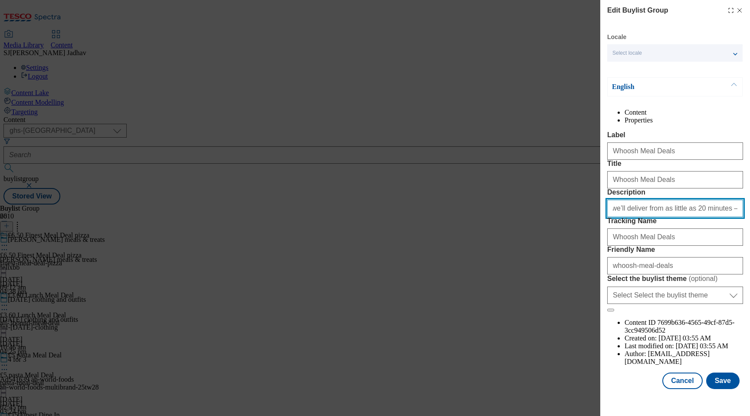
scroll to position [0, 0]
click at [732, 389] on button "Save" at bounding box center [722, 380] width 33 height 16
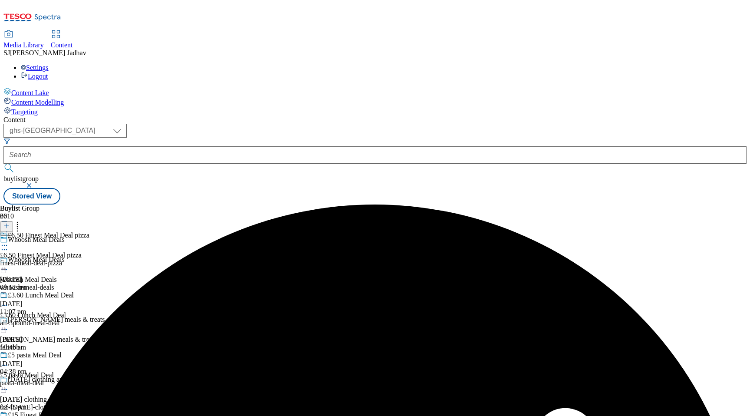
click at [9, 241] on icon at bounding box center [4, 245] width 9 height 9
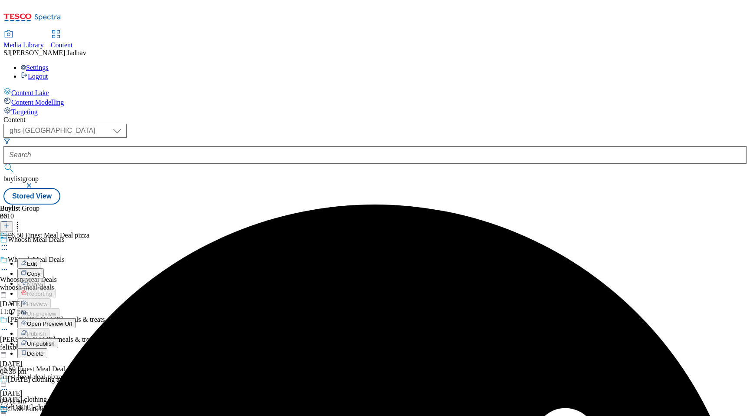
click at [37, 260] on span "Edit" at bounding box center [32, 263] width 10 height 7
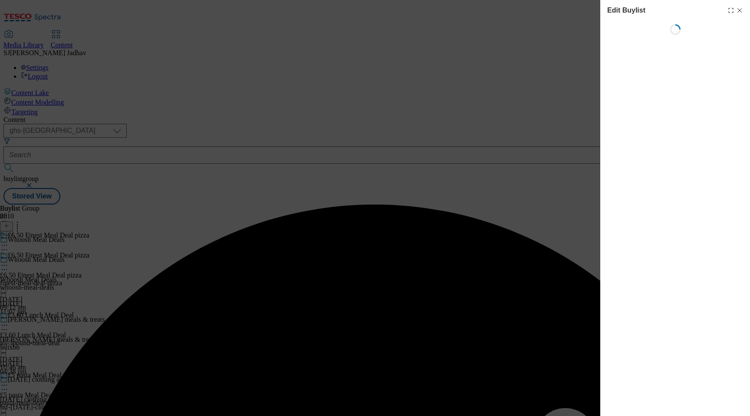
select select "evergreen"
select select "Banner"
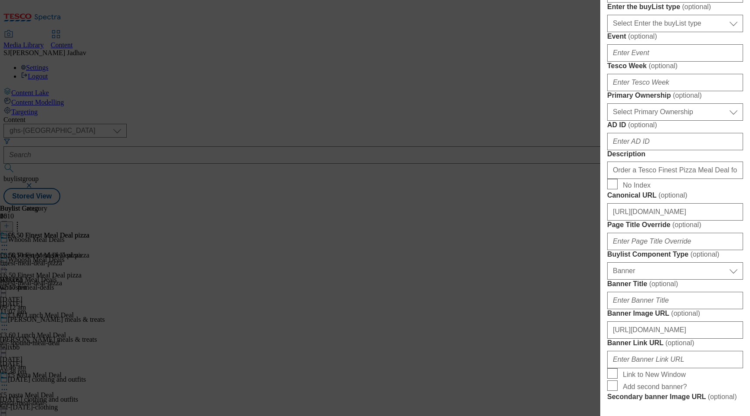
scroll to position [397, 0]
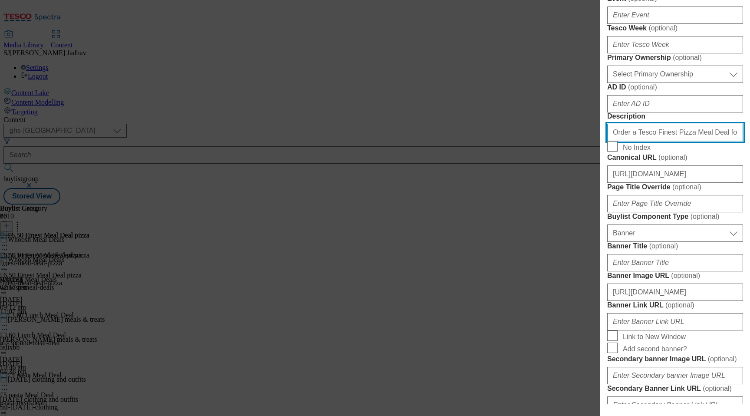
click at [672, 141] on input "Order a Tesco Finest Pizza Meal Deal for tonight. Get 1 Finest pizza and 1 Fine…" at bounding box center [675, 132] width 136 height 17
paste input "Forgot lunch? No problem. Pick a main, snack and a drink and we’ll deliver from…"
type input "Forgot lunch? No problem. Pick a main, snack and a drink and we’ll deliver from…"
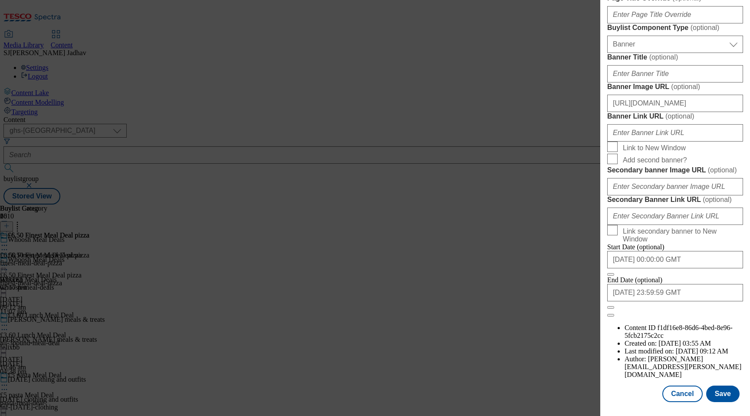
scroll to position [887, 0]
click at [733, 396] on button "Save" at bounding box center [722, 393] width 33 height 16
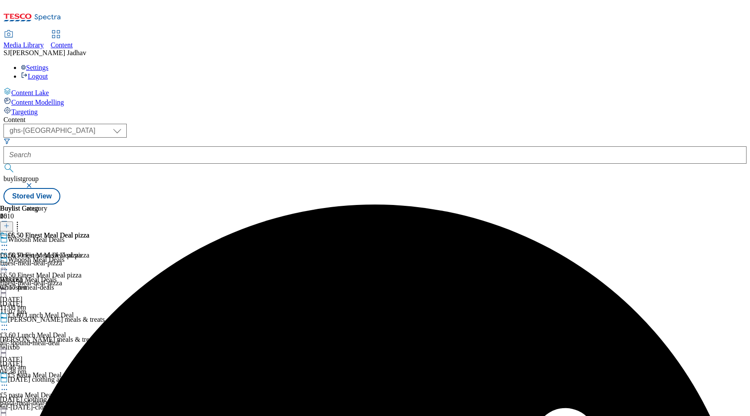
click at [9, 321] on icon at bounding box center [4, 325] width 9 height 9
click at [37, 340] on span "Edit" at bounding box center [32, 343] width 10 height 7
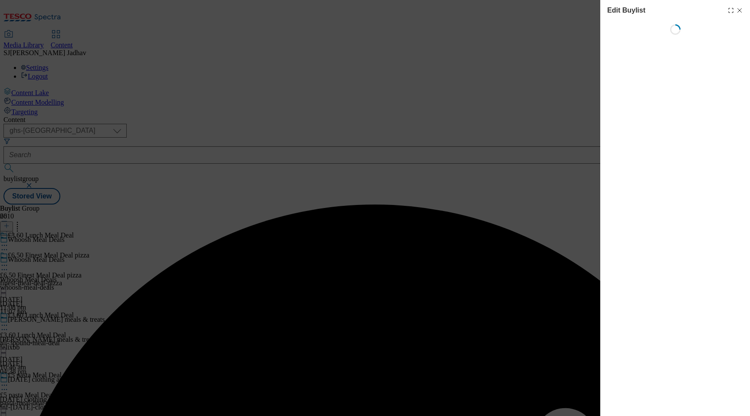
select select "evergreen"
select select "Banner"
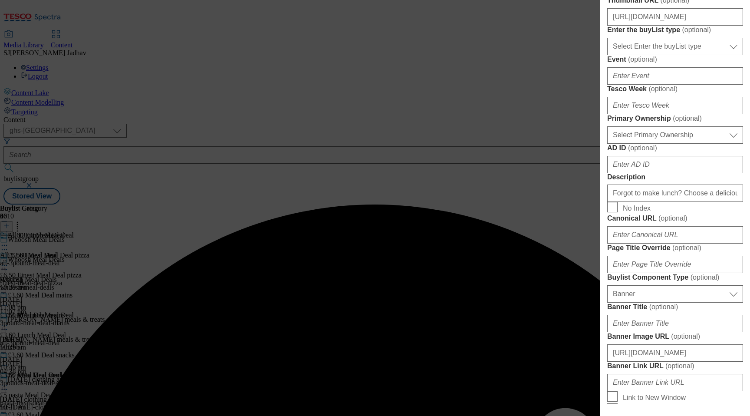
scroll to position [432, 0]
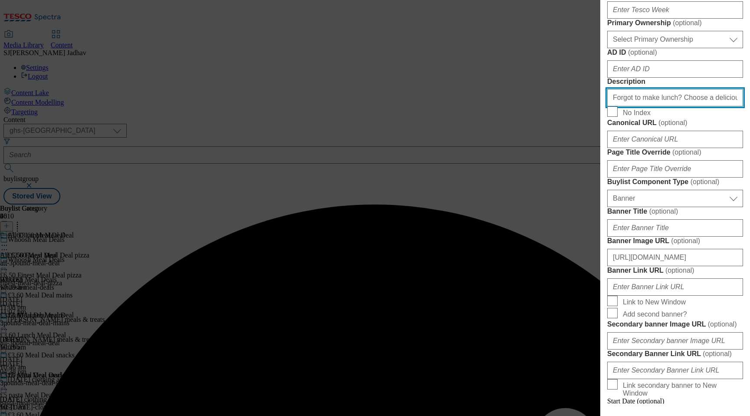
click at [647, 106] on input "Forgot to make lunch? Choose a delicious main, drink and snack and we'll delive…" at bounding box center [675, 97] width 136 height 17
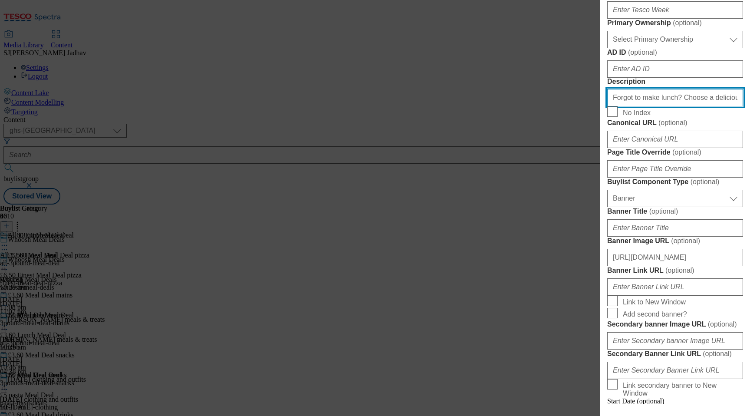
paste input "lunch? No problem. Pick a main, snack and a drink and we’ll deliver from as lit…"
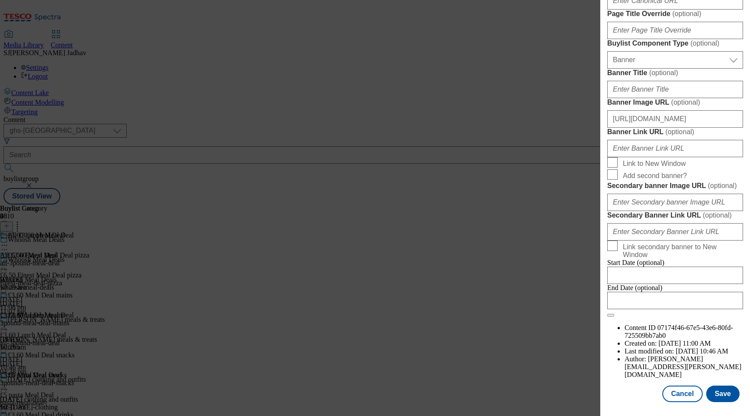
scroll to position [887, 0]
type input "Forgot lunch? No problem. Pick a main, snack and a drink and we’ll deliver from…"
click at [729, 395] on button "Save" at bounding box center [722, 393] width 33 height 16
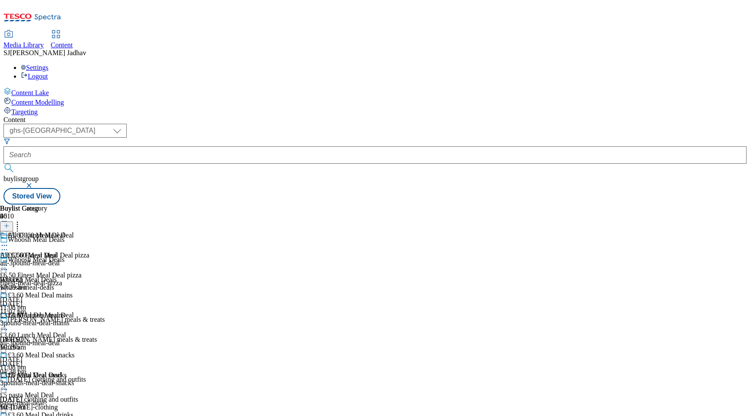
scroll to position [78, 0]
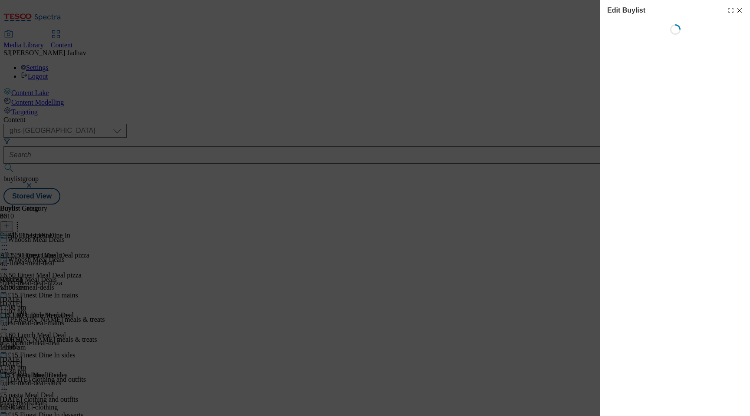
select select "evergreen"
select select "Banner"
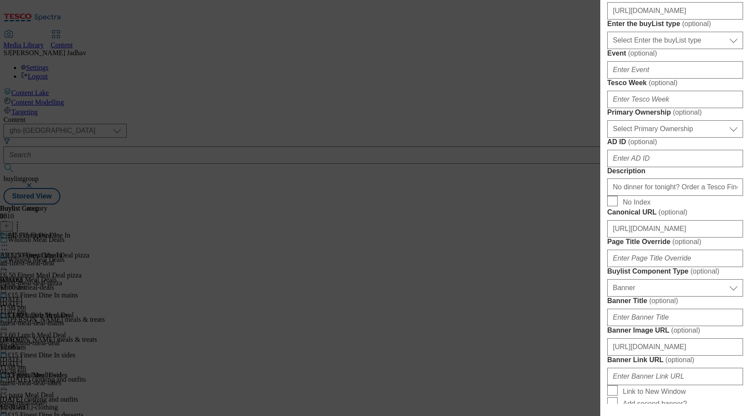
scroll to position [385, 0]
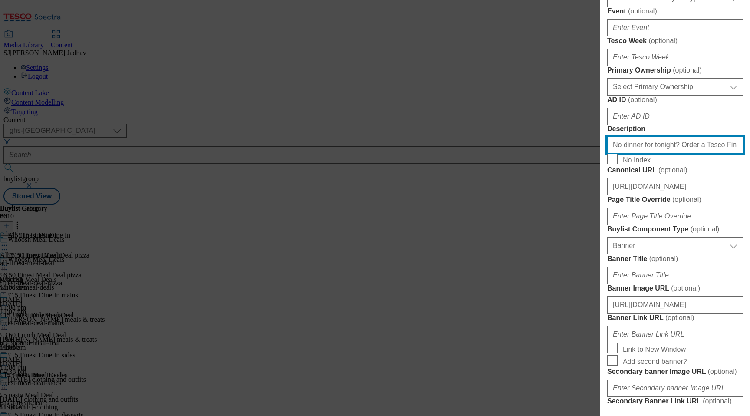
click at [664, 154] on input "No dinner for tonight? Order a Tesco Finest Meal Deal for 2. Get 1 main, 1 side…" at bounding box center [675, 144] width 136 height 17
paste input "Forgot lunch? No problem. Pick a main, snack and a drink and we’ll deliver from…"
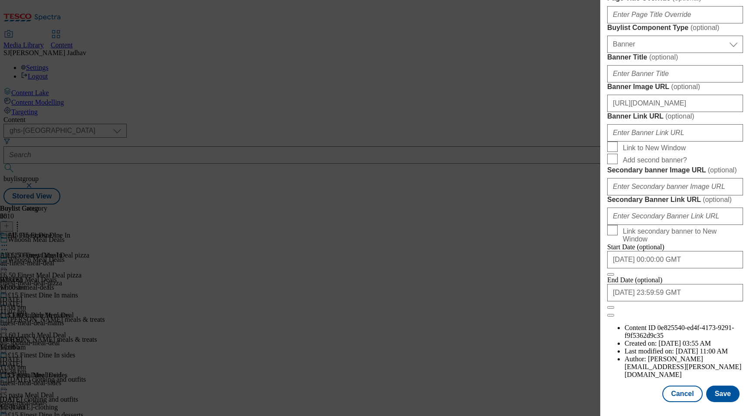
scroll to position [887, 0]
type input "Forgot lunch? No problem. Pick a main, snack and a drink and we’ll deliver from…"
click at [724, 395] on button "Save" at bounding box center [722, 393] width 33 height 16
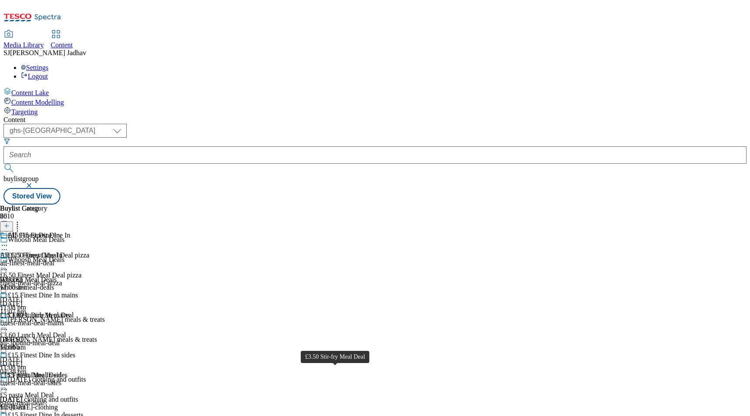
scroll to position [264, 0]
select select "evergreen"
select select "Banner"
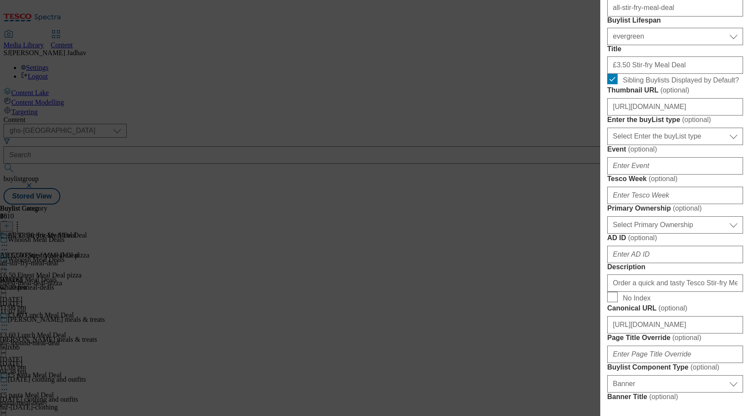
scroll to position [342, 0]
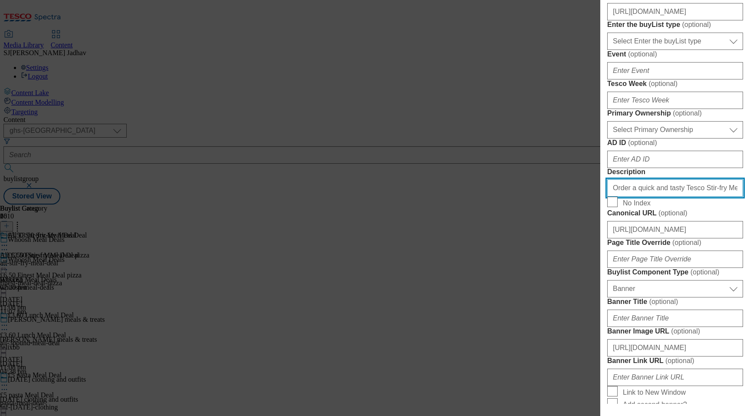
click at [681, 197] on input "Order a quick and tasty Tesco Stir-fry Meal Deal. Choose 1 veg, 1 noodle and 1 …" at bounding box center [675, 187] width 136 height 17
paste input "Forgot lunch? No problem. Pick a main, snack and a drink and we’ll deliver from…"
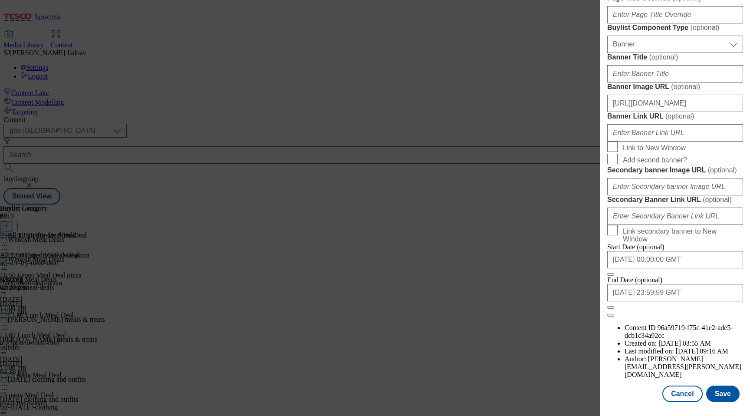
scroll to position [887, 0]
type input "Forgot lunch? No problem. Pick a main, snack and a drink and we’ll deliver from…"
click at [720, 394] on button "Save" at bounding box center [722, 393] width 33 height 16
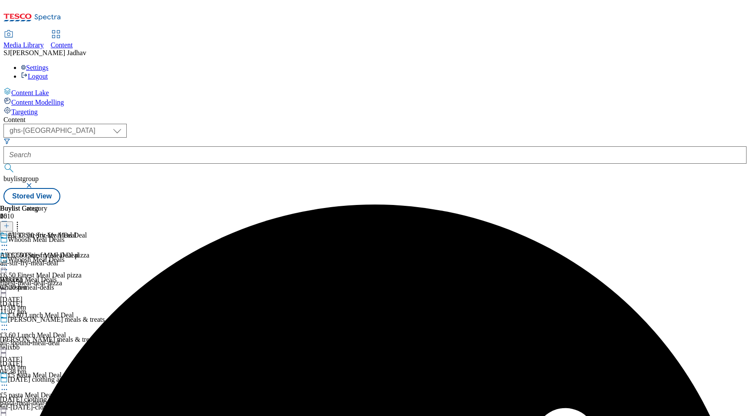
click at [89, 251] on span "£6.50 Finest Meal Deal pizza" at bounding box center [49, 256] width 82 height 10
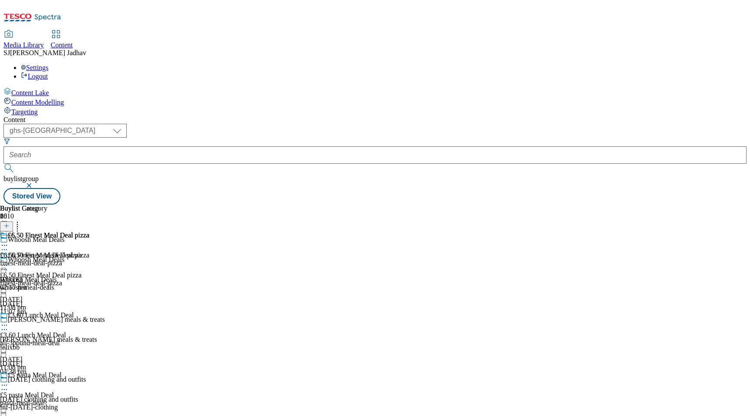
scroll to position [2095, 0]
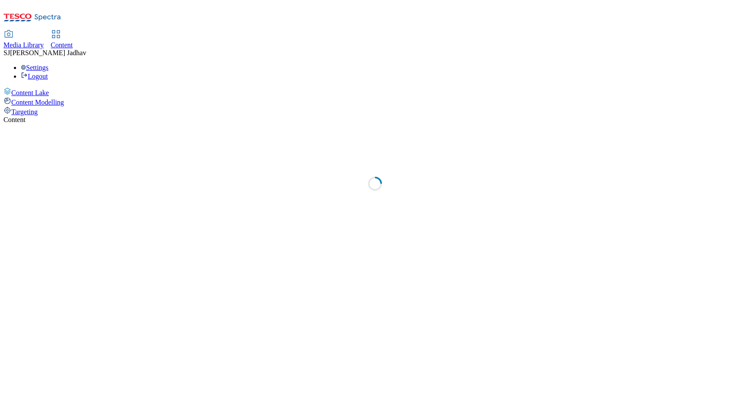
select select "ghs-[GEOGRAPHIC_DATA]"
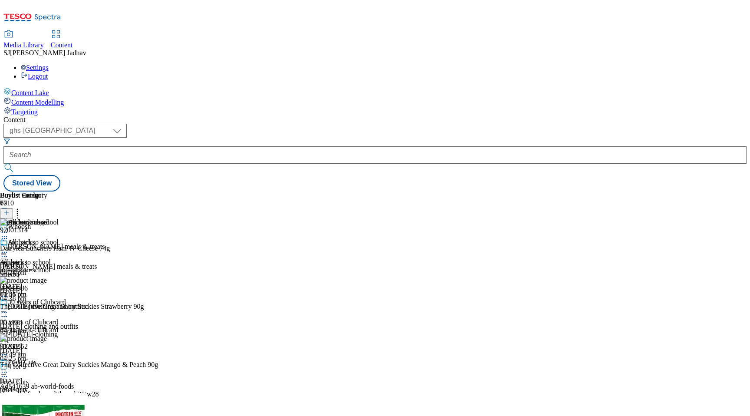
click at [44, 31] on link "Media Library" at bounding box center [23, 40] width 40 height 18
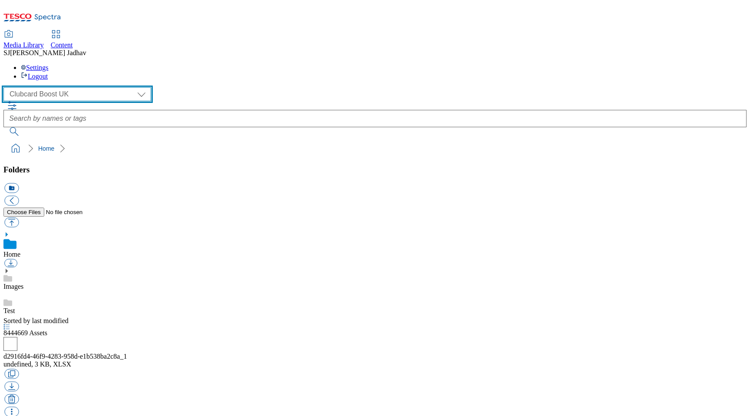
click at [70, 87] on select "Clubcard Boost UK Clubcard Marketing Dotcom UK Emails GHS Marketing UK GHS ROI …" at bounding box center [77, 94] width 148 height 14
select select "flare-ghs-mktg"
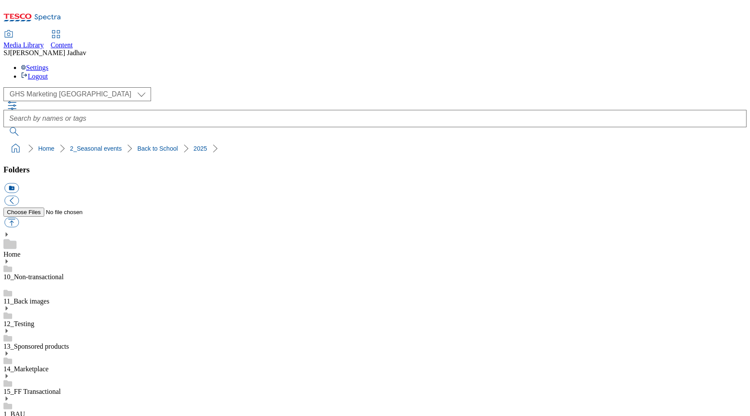
scroll to position [121, 0]
